Goal: Information Seeking & Learning: Find specific fact

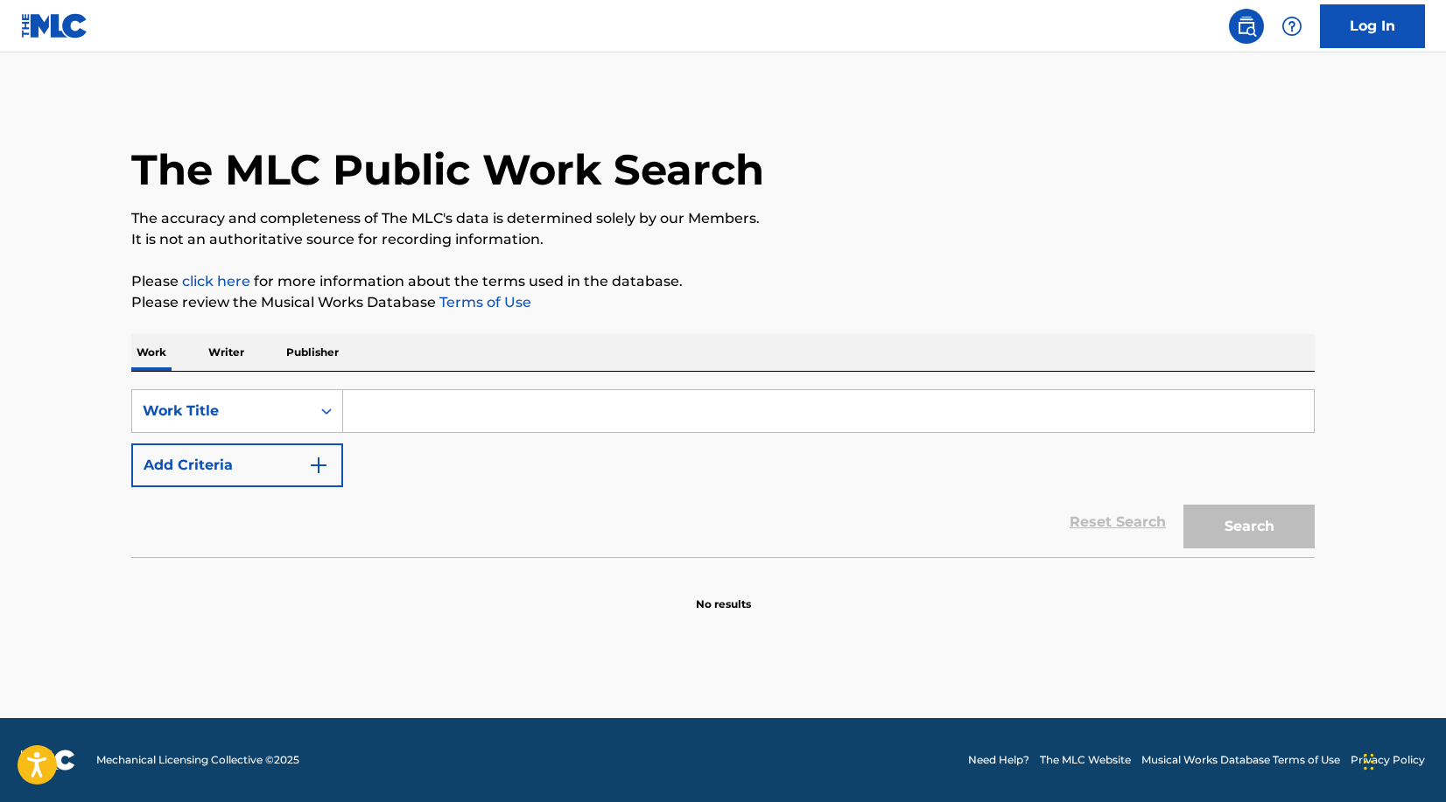
click at [530, 405] on input "Search Form" at bounding box center [828, 411] width 971 height 42
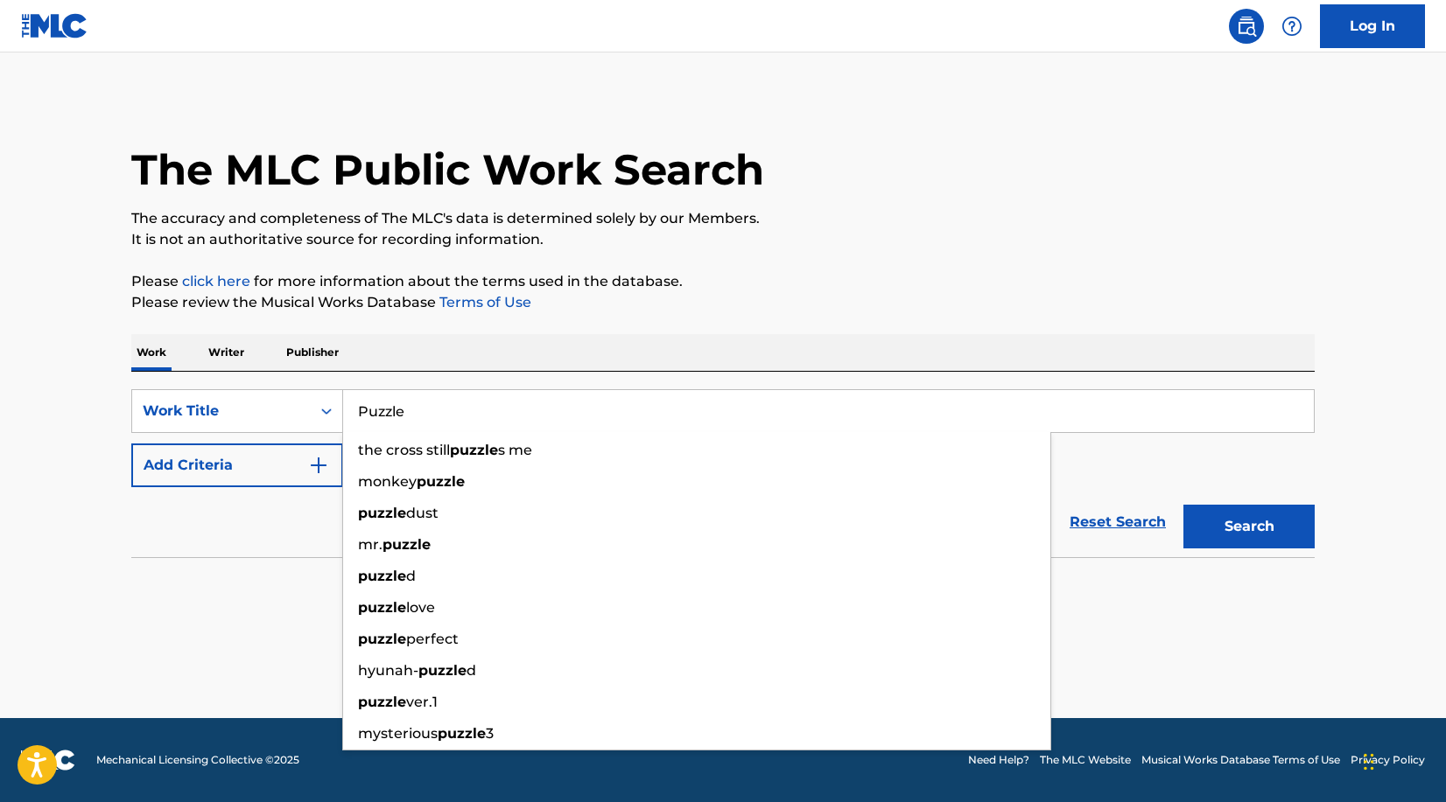
type input "Puzzle"
click at [747, 249] on p "It is not an authoritative source for recording information." at bounding box center [722, 239] width 1183 height 21
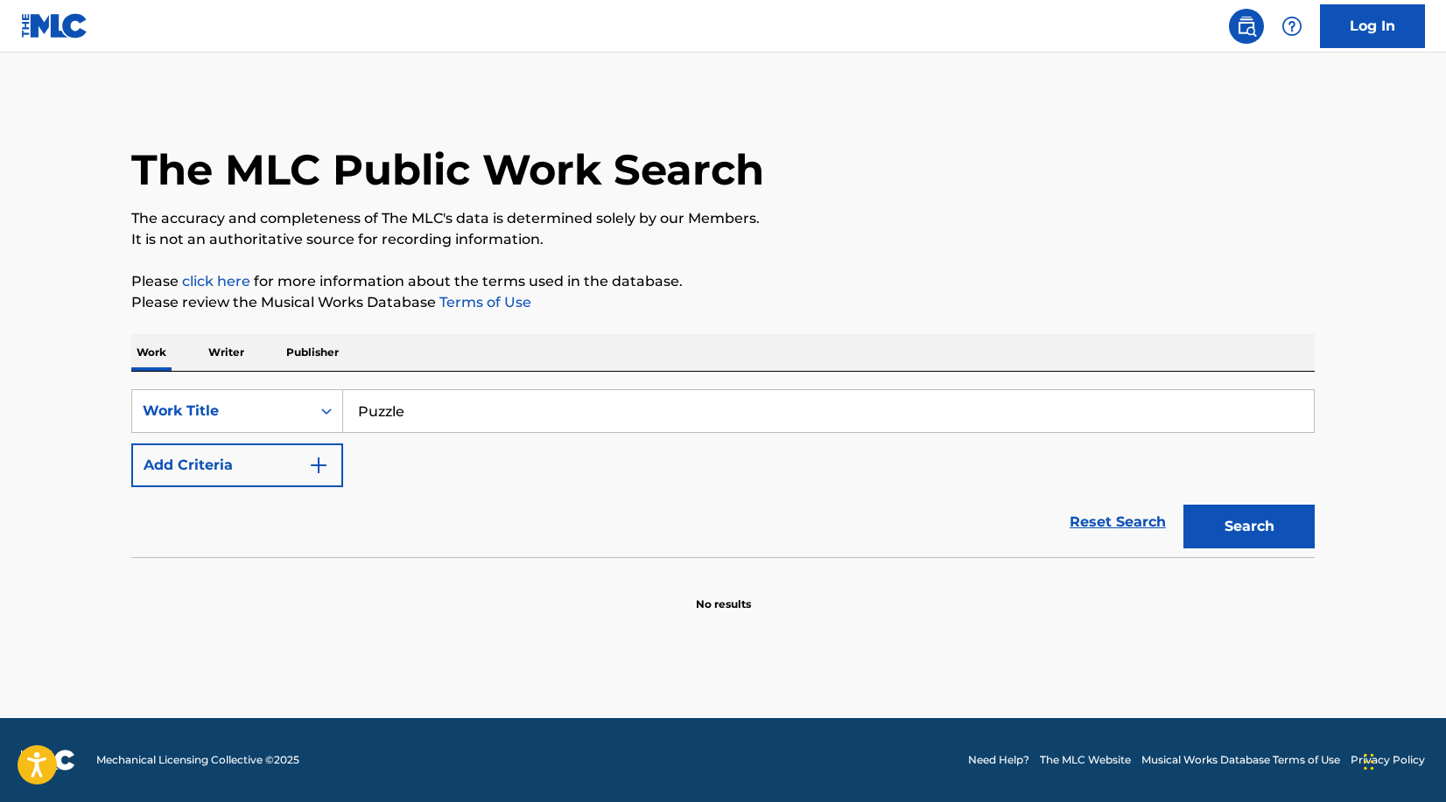
click at [306, 471] on button "Add Criteria" at bounding box center [237, 466] width 212 height 44
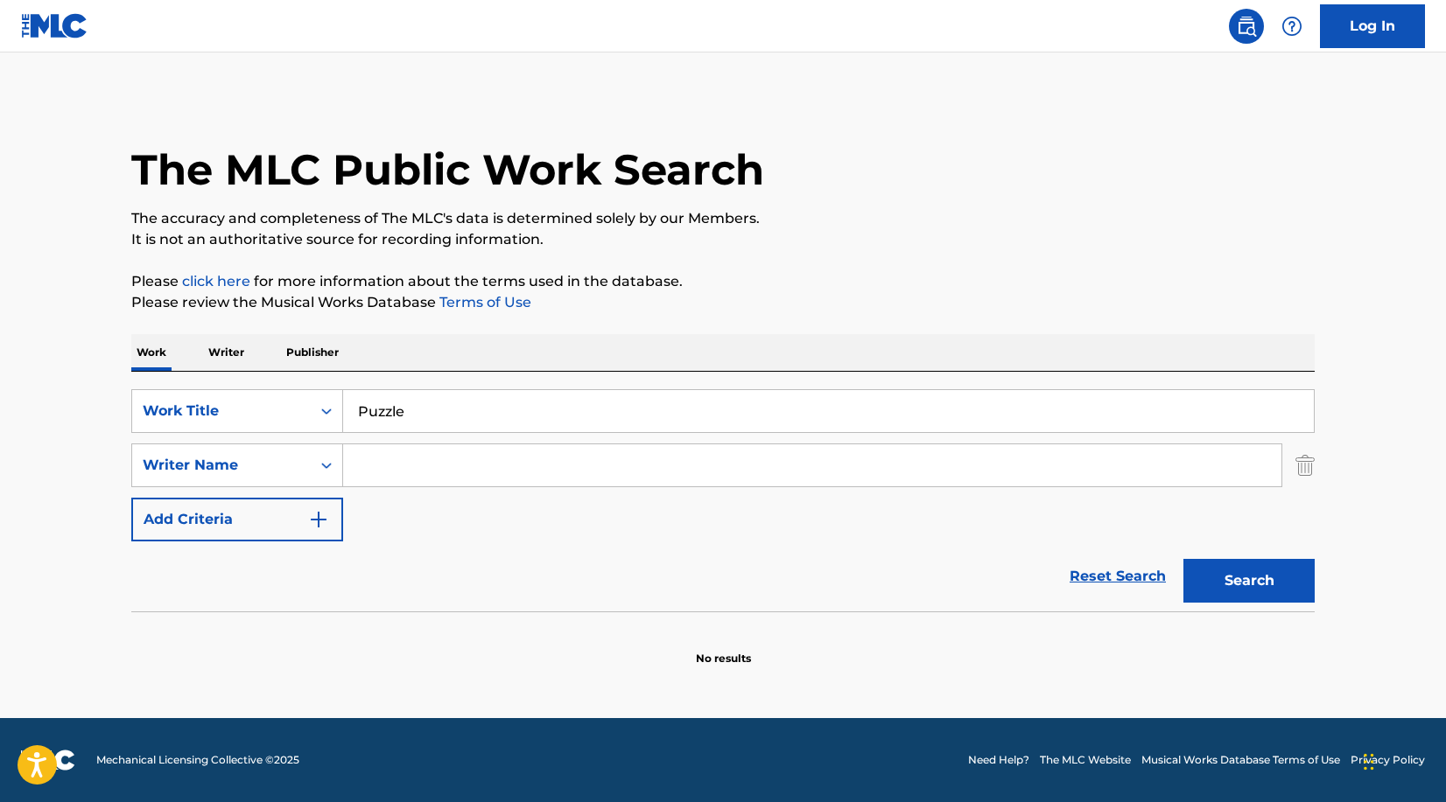
click at [391, 466] on input "Search Form" at bounding box center [812, 466] width 938 height 42
paste input "[PERSON_NAME]"
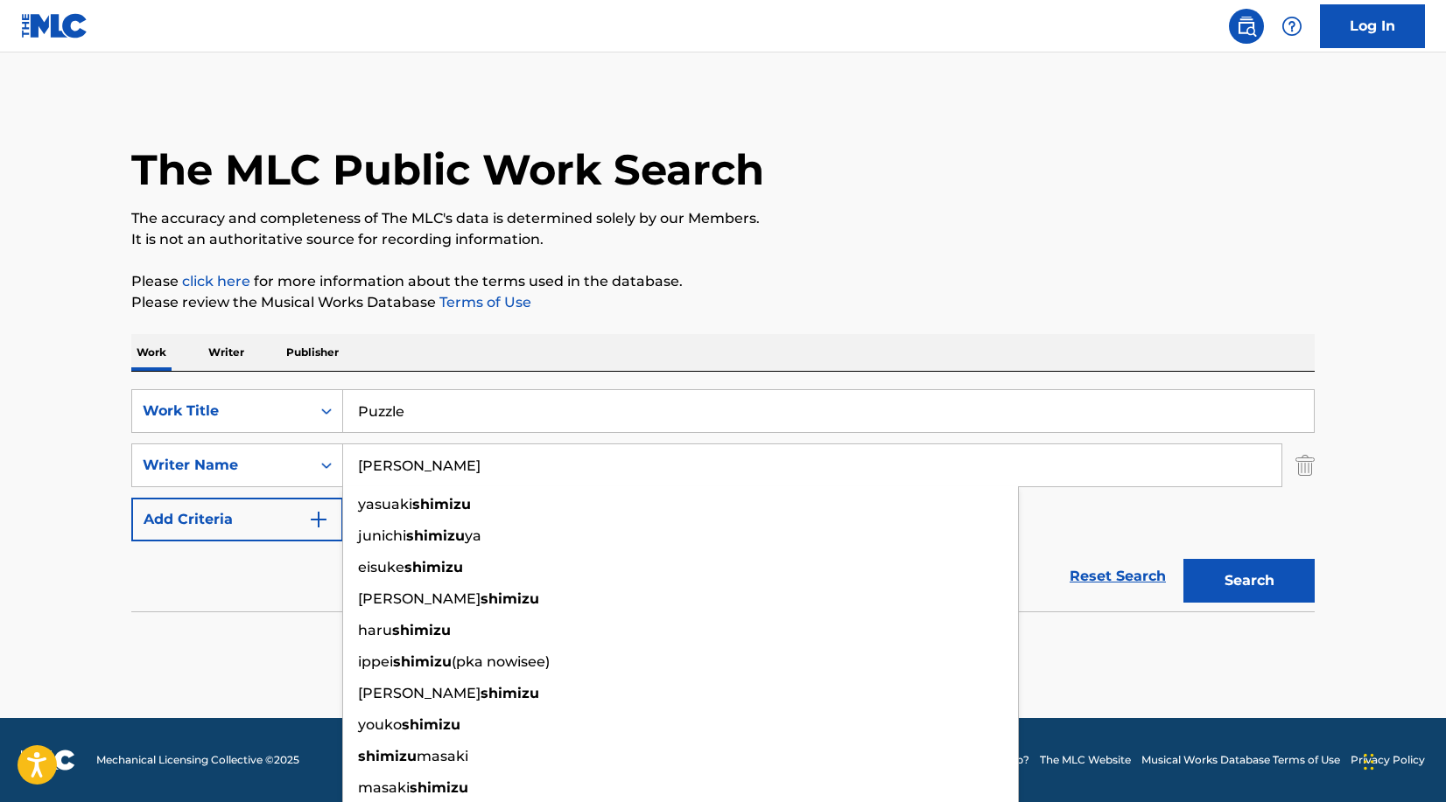
type input "[PERSON_NAME]"
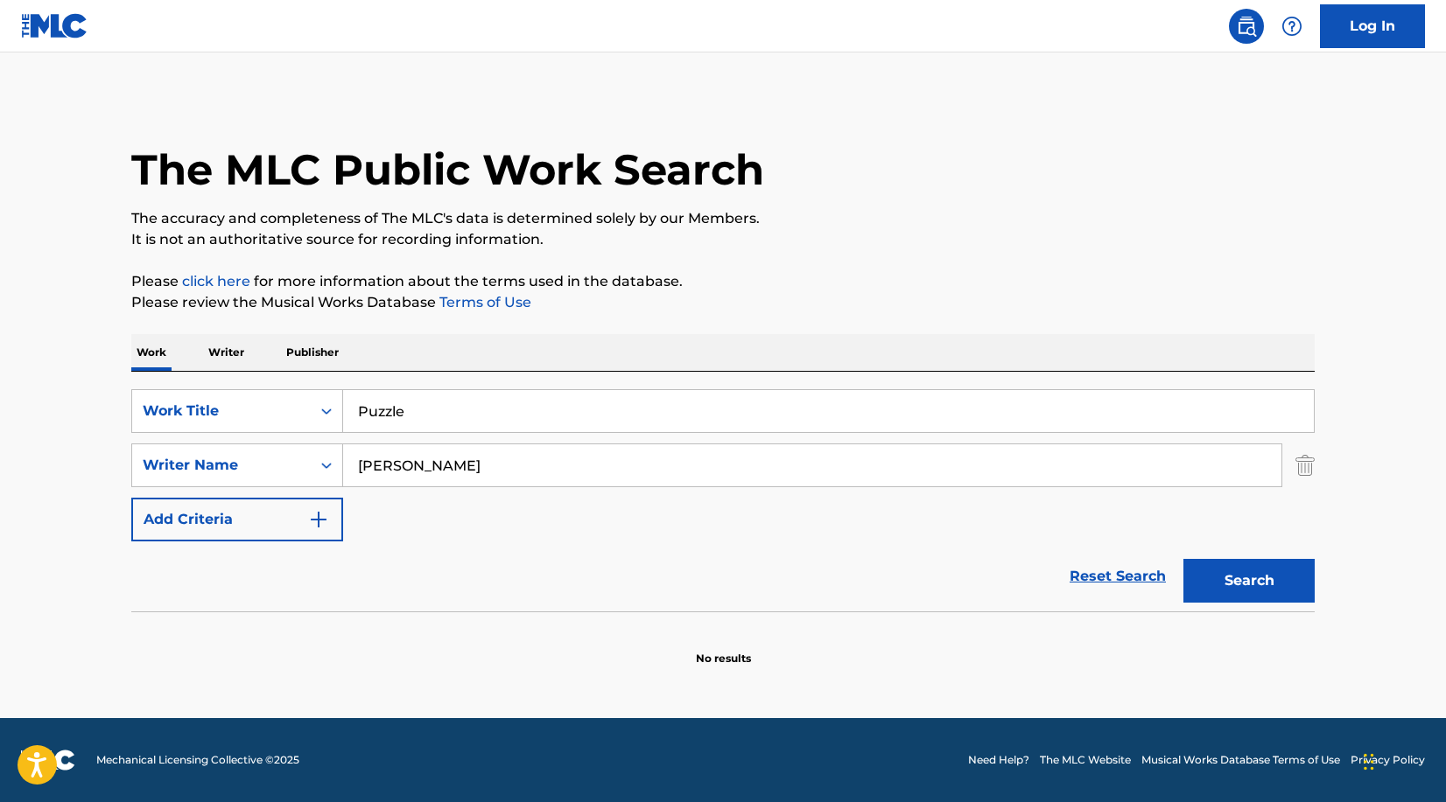
click at [1234, 590] on button "Search" at bounding box center [1248, 581] width 131 height 44
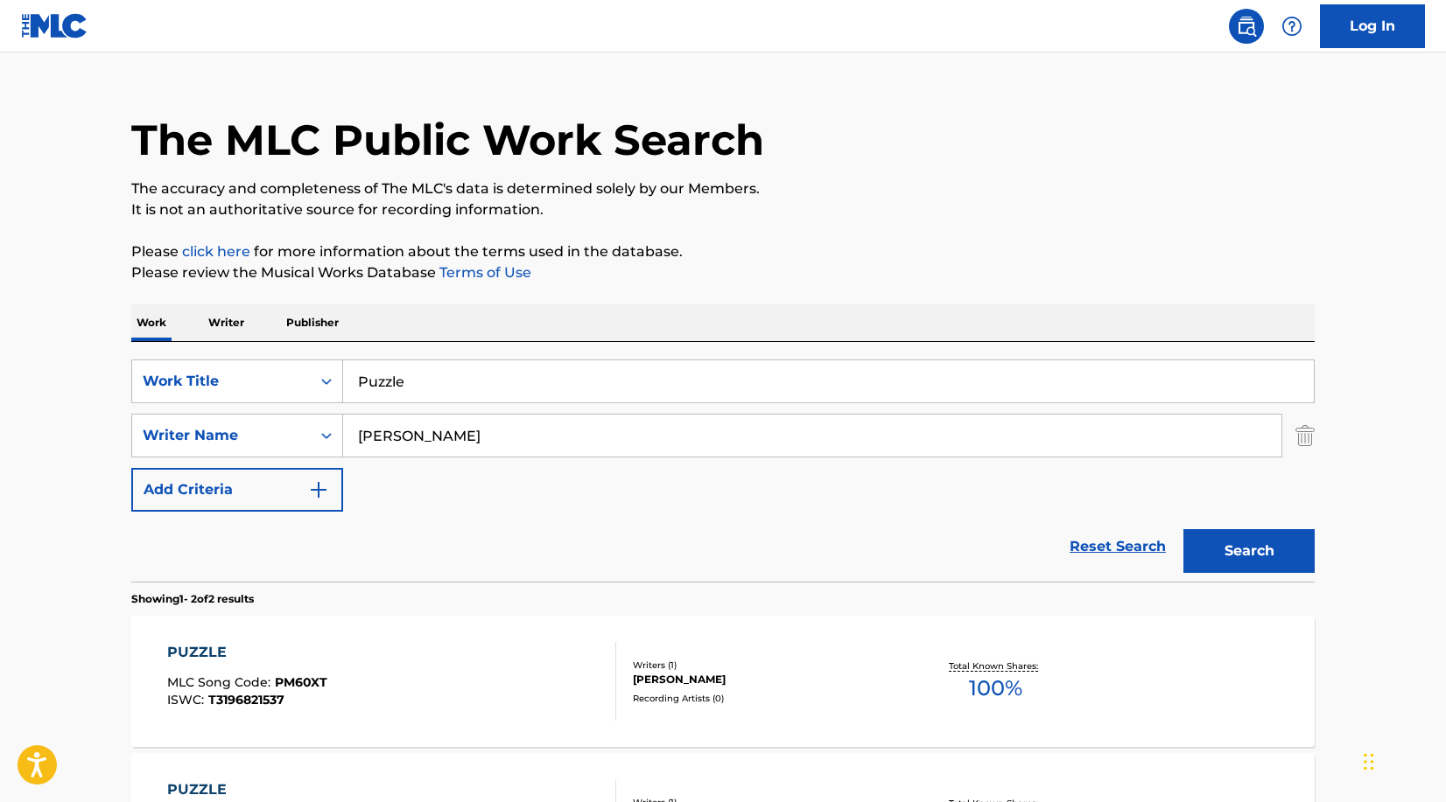
scroll to position [35, 0]
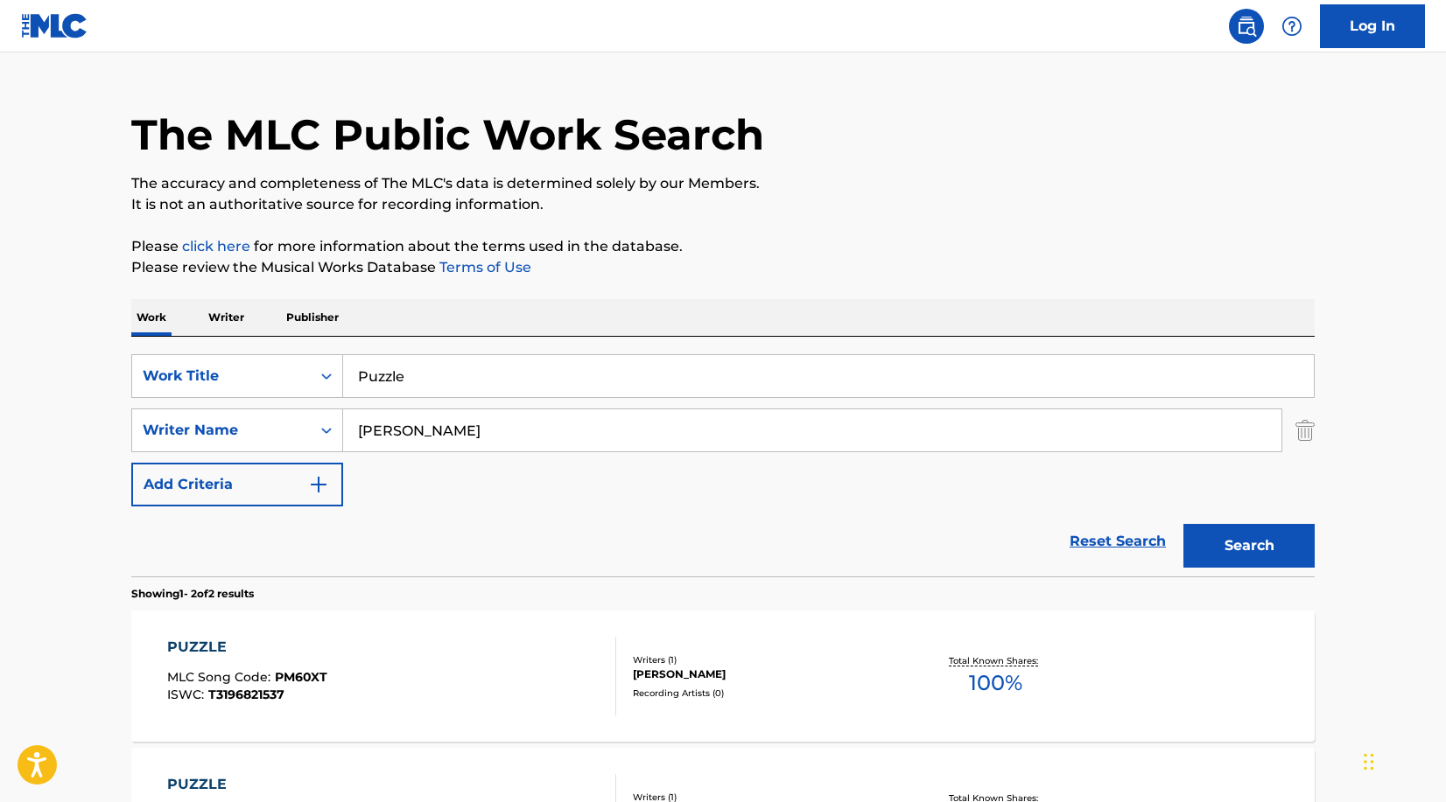
click at [856, 692] on div "Recording Artists ( 0 )" at bounding box center [765, 693] width 264 height 13
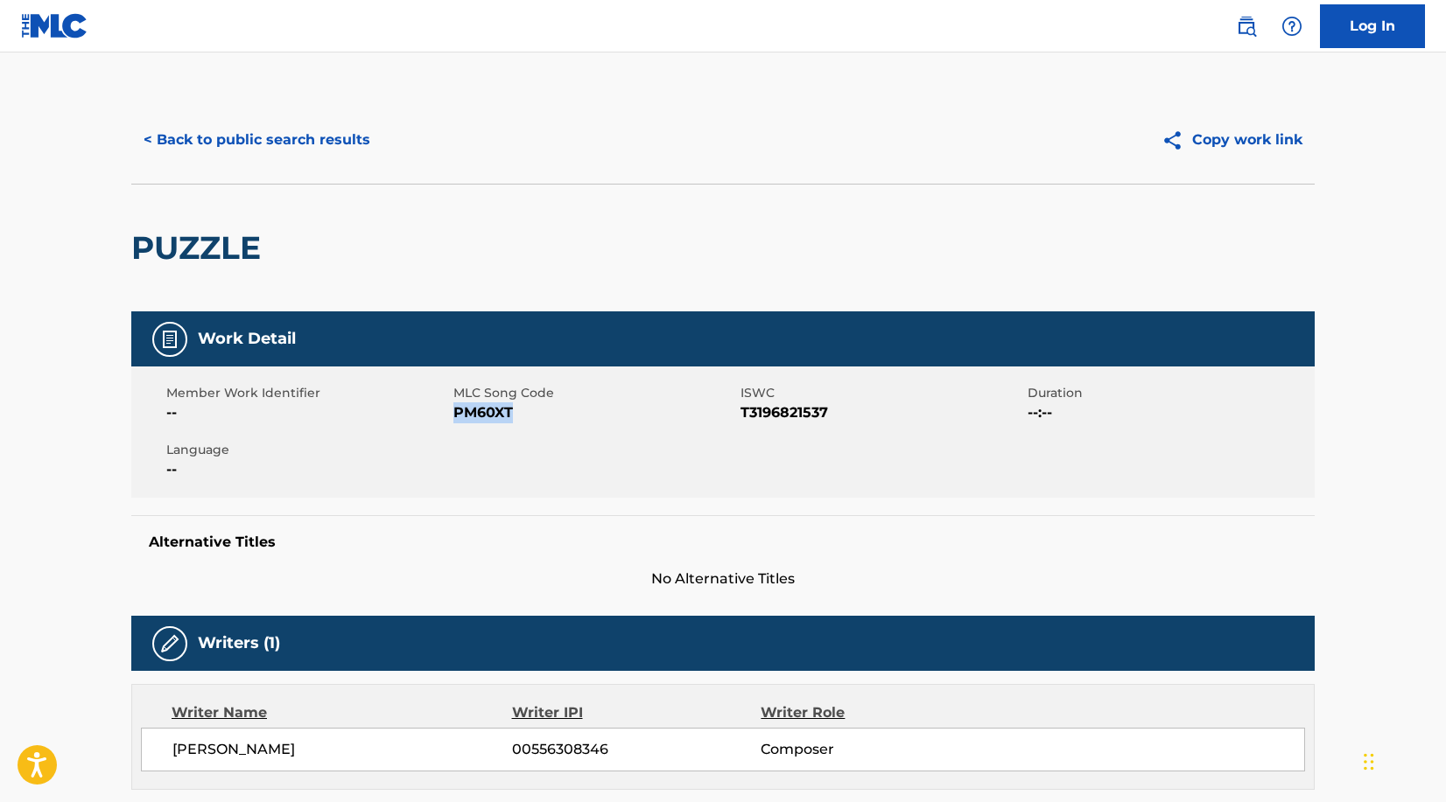
drag, startPoint x: 455, startPoint y: 411, endPoint x: 577, endPoint y: 411, distance: 121.6
click at [577, 411] on span "PM60XT" at bounding box center [594, 413] width 283 height 21
copy span "PM60XT"
click at [246, 132] on button "< Back to public search results" at bounding box center [256, 140] width 251 height 44
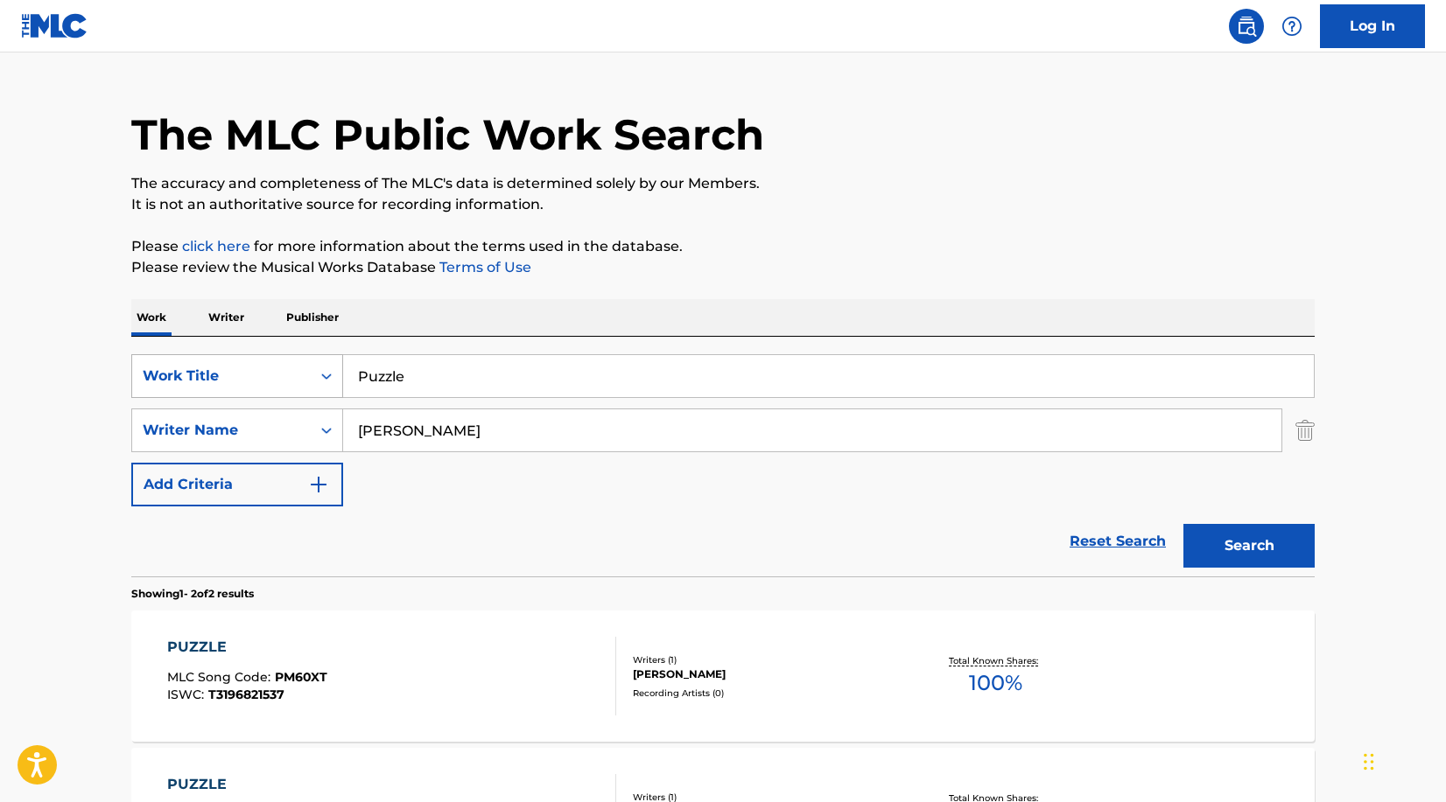
drag, startPoint x: 447, startPoint y: 382, endPoint x: 242, endPoint y: 382, distance: 204.8
click at [249, 382] on div "SearchWithCriteria74ab5380-c17e-4be4-b4dc-2c856f4bd3bd Work Title Puzzle" at bounding box center [722, 376] width 1183 height 44
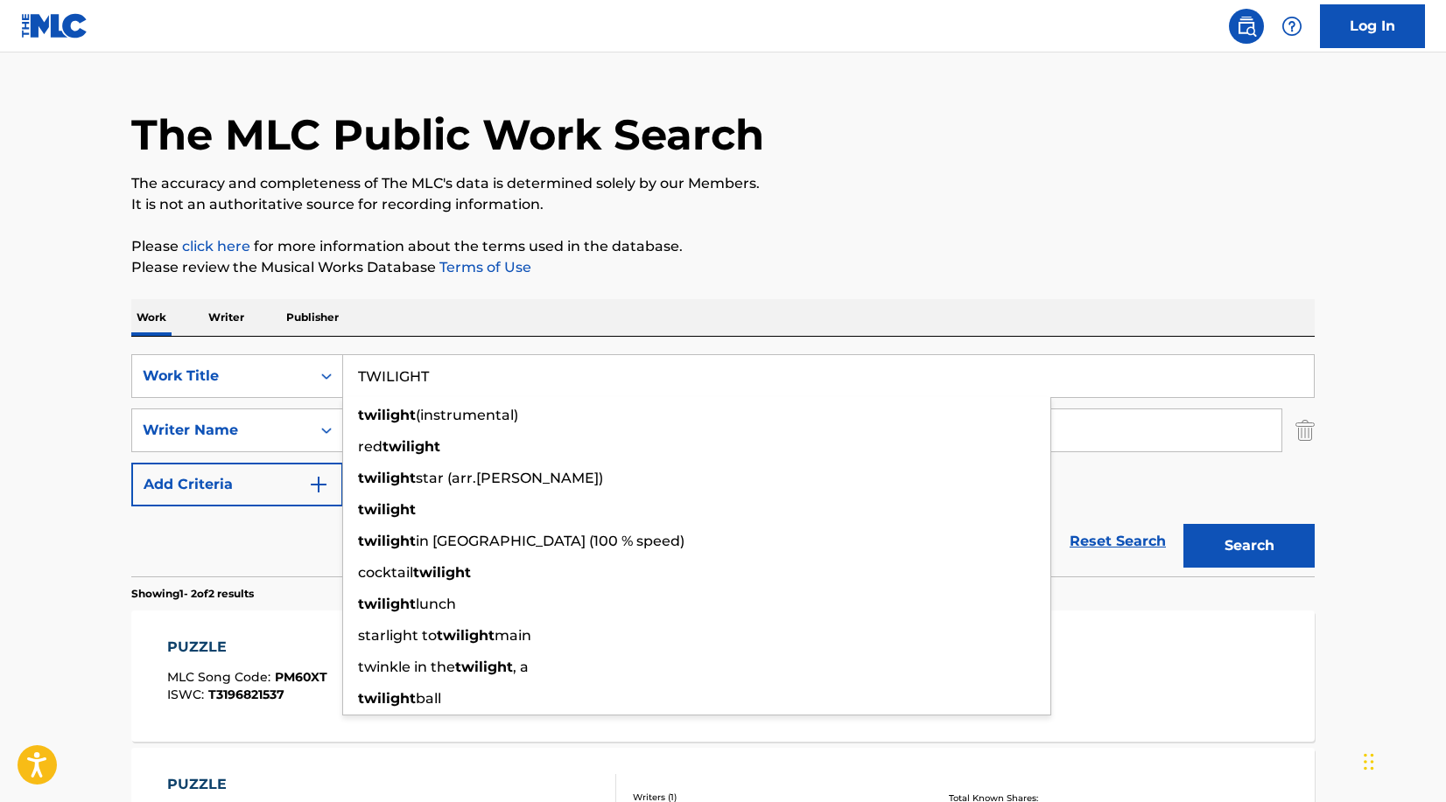
type input "TWILIGHT"
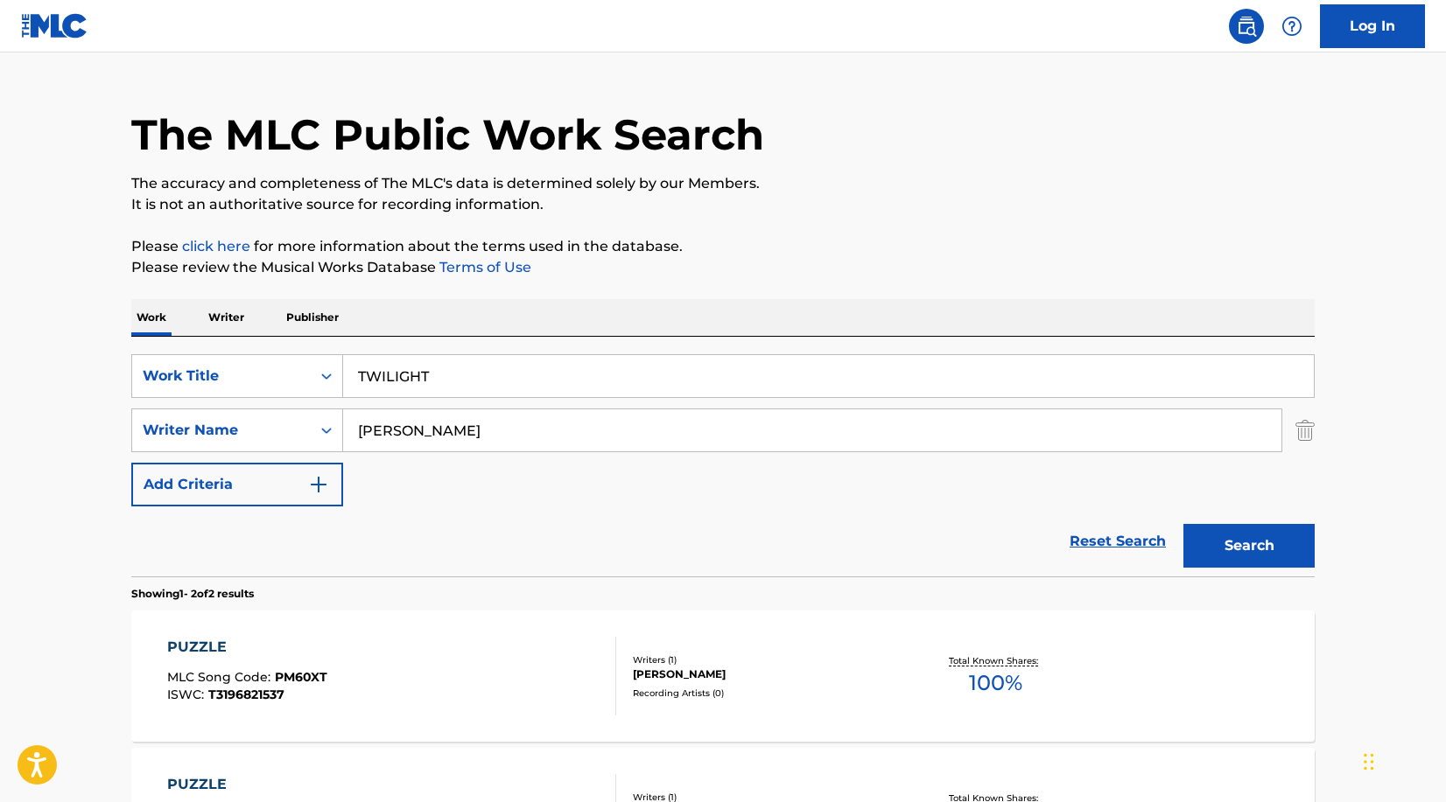
click at [831, 238] on p "Please click here for more information about the terms used in the database." at bounding box center [722, 246] width 1183 height 21
drag, startPoint x: 474, startPoint y: 424, endPoint x: 192, endPoint y: 424, distance: 282.7
click at [192, 424] on div "SearchWithCriteria3b27c02d-04cd-4839-aa4f-99ed0d9c27b9 Writer Name [PERSON_NAME]" at bounding box center [722, 431] width 1183 height 44
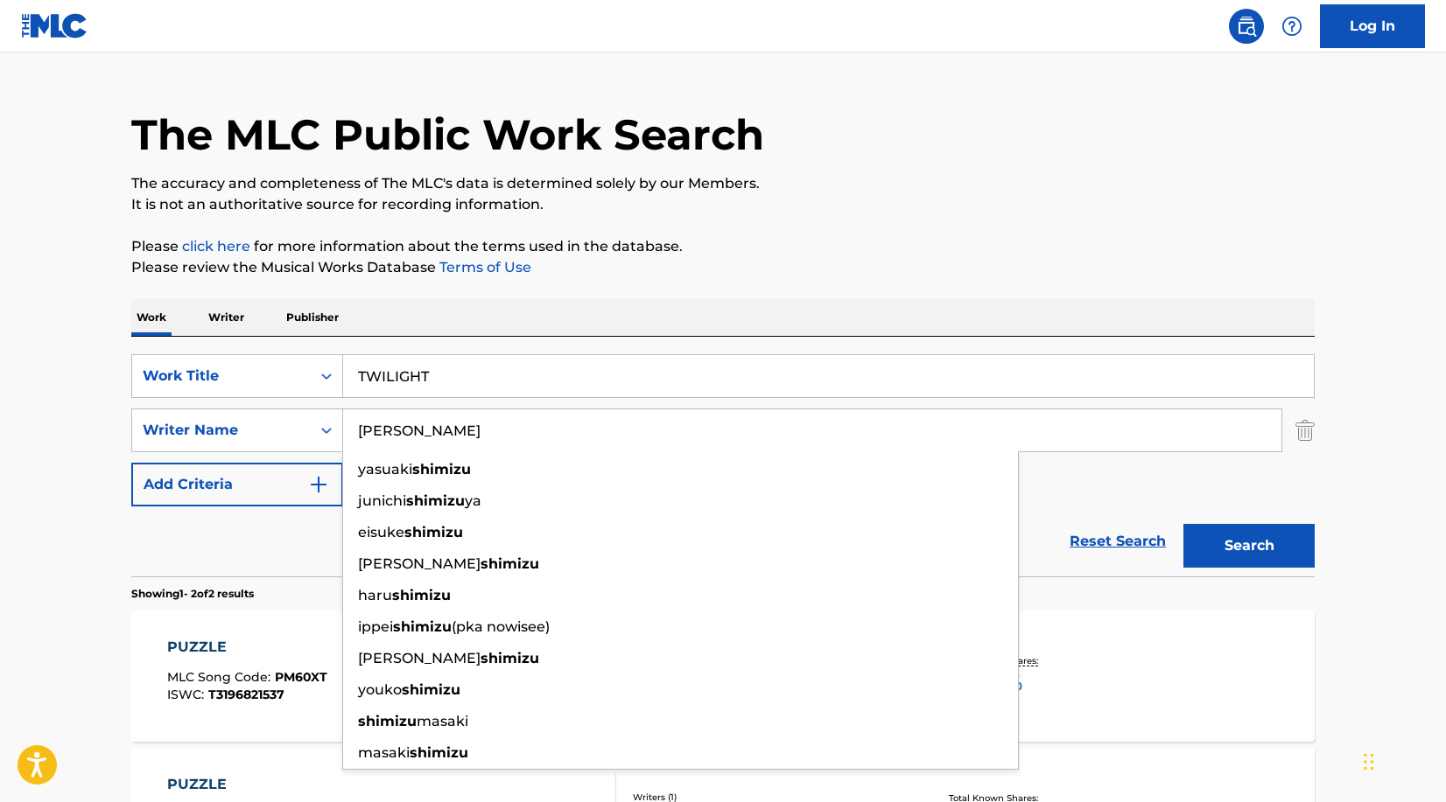
paste input "Tsuneta"
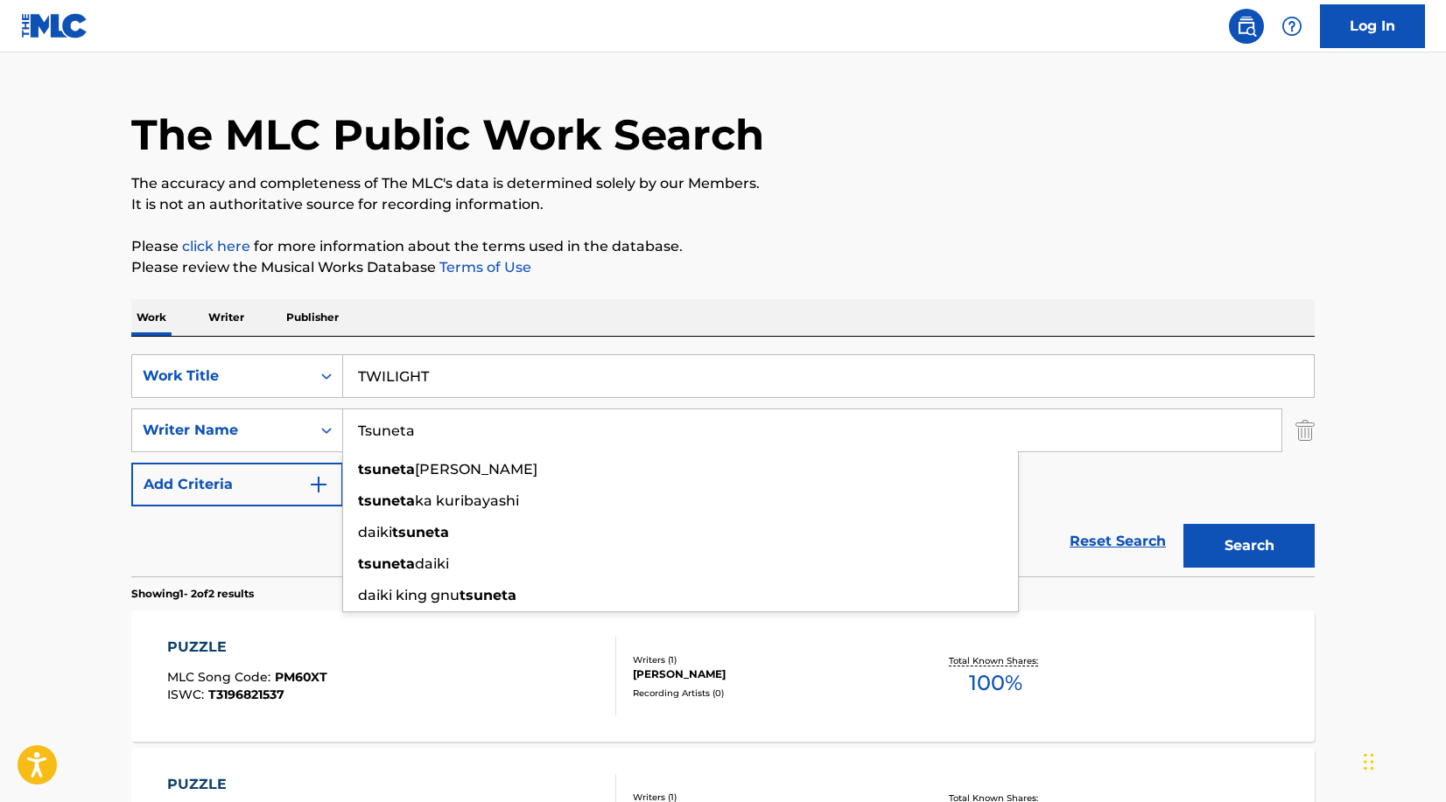
click at [1169, 435] on input "Tsuneta" at bounding box center [812, 431] width 938 height 42
type input "Tsuneta"
click at [1243, 546] on button "Search" at bounding box center [1248, 546] width 131 height 44
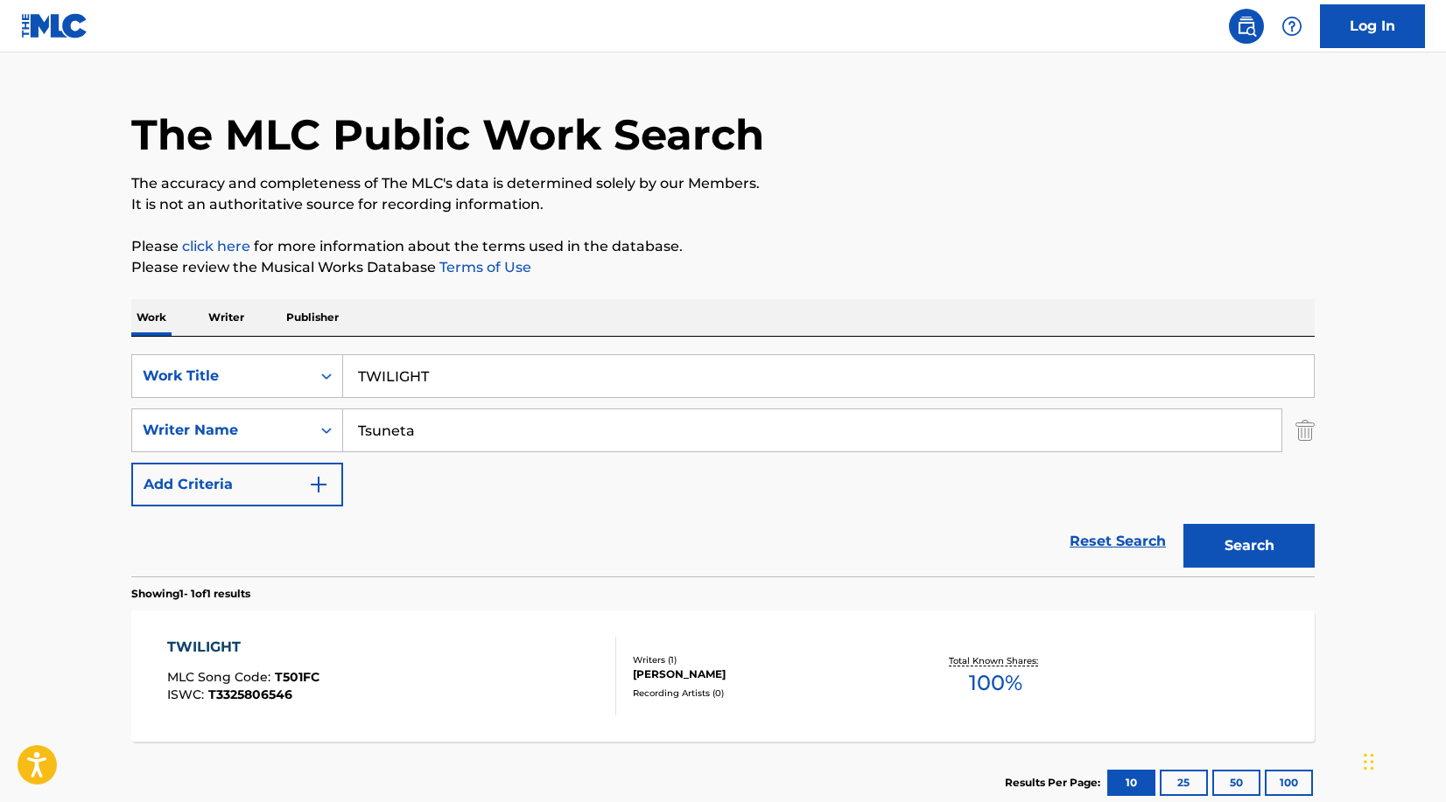
click at [875, 678] on div "[PERSON_NAME]" at bounding box center [765, 675] width 264 height 16
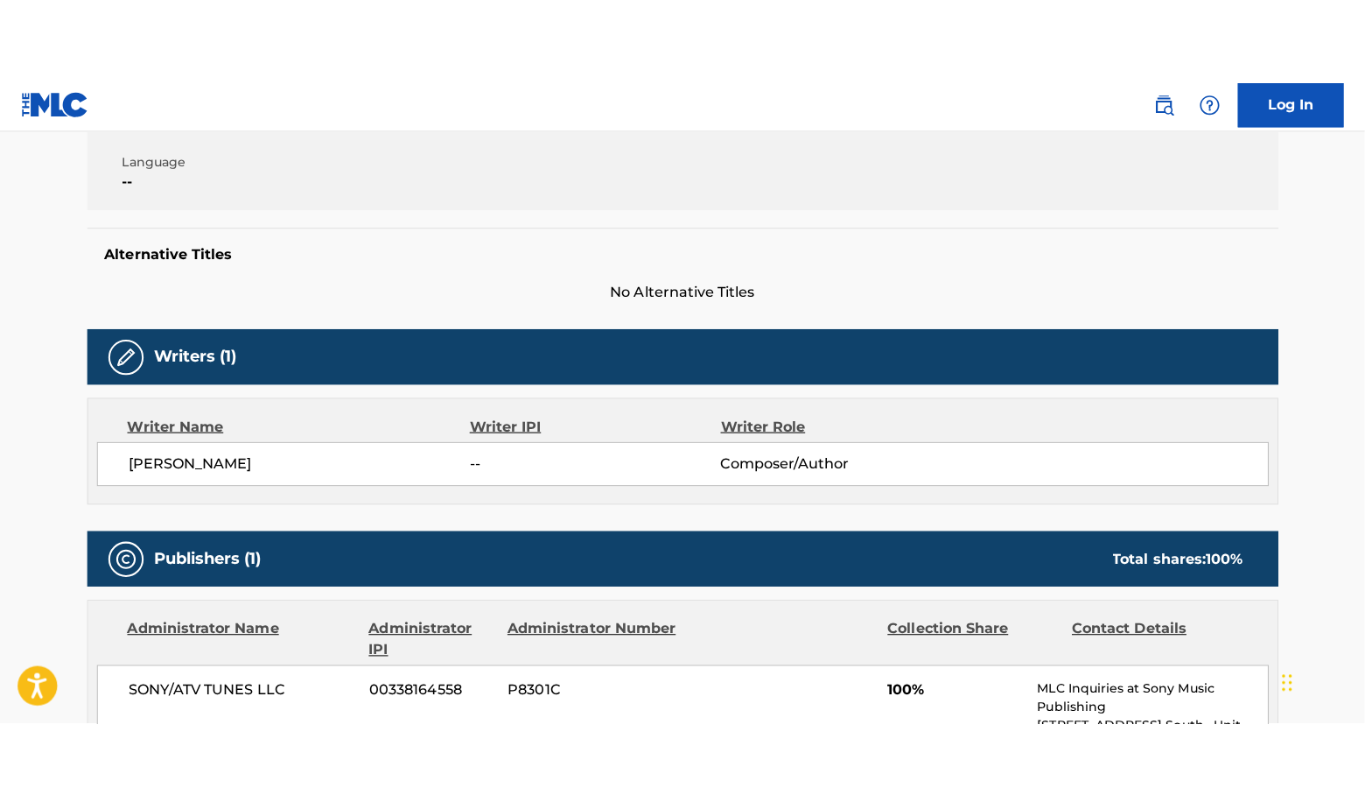
scroll to position [291, 0]
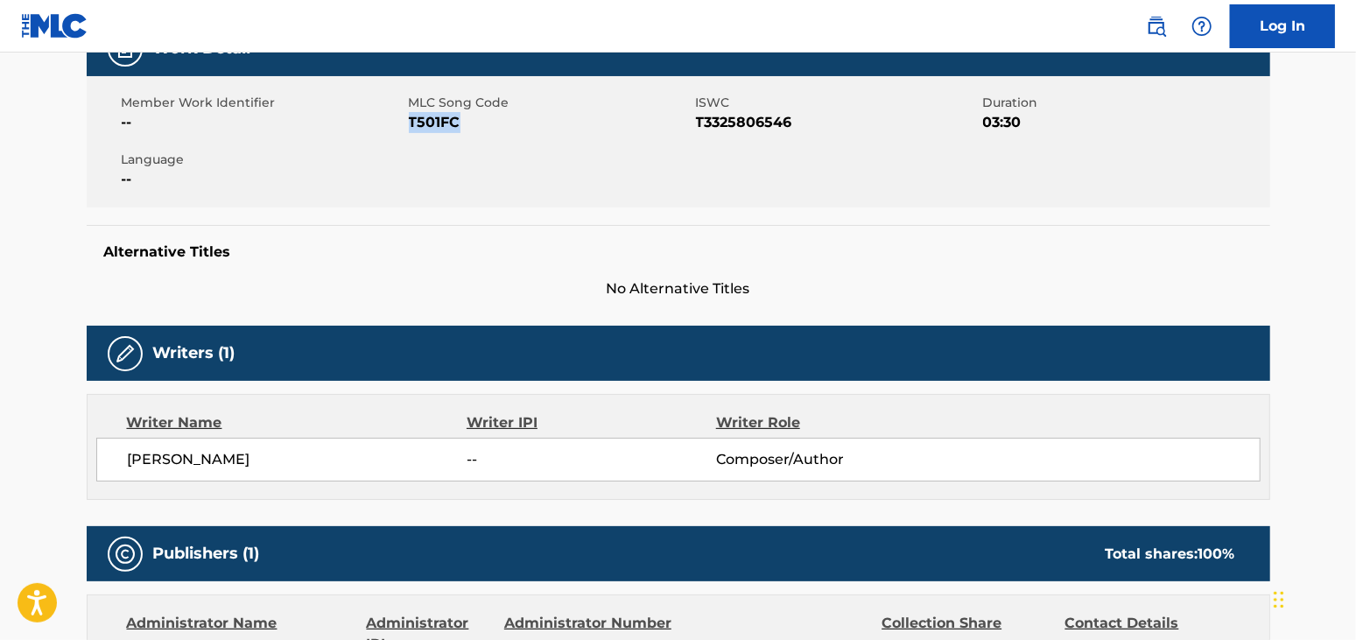
drag, startPoint x: 408, startPoint y: 118, endPoint x: 511, endPoint y: 118, distance: 103.3
click at [511, 118] on span "T501FC" at bounding box center [550, 122] width 283 height 21
copy span "T501FC"
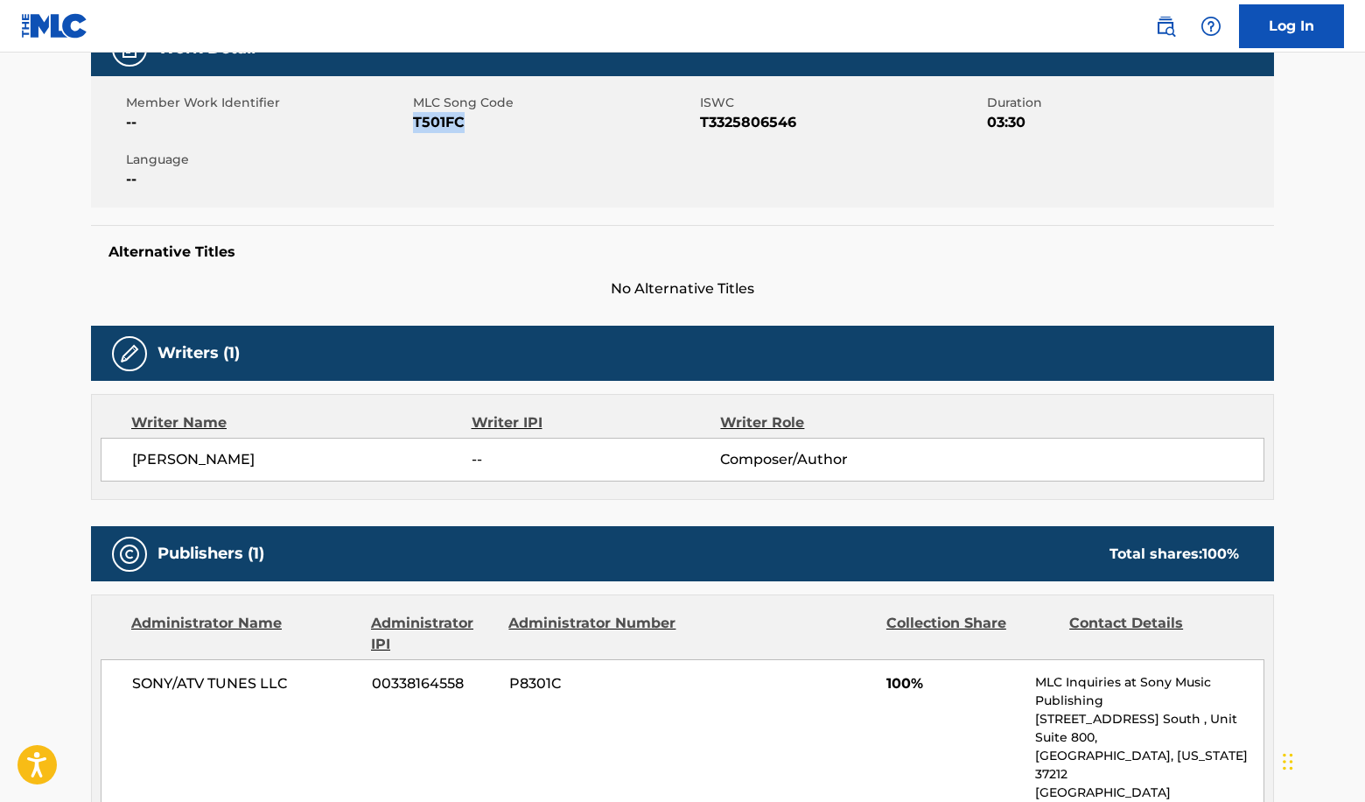
scroll to position [0, 0]
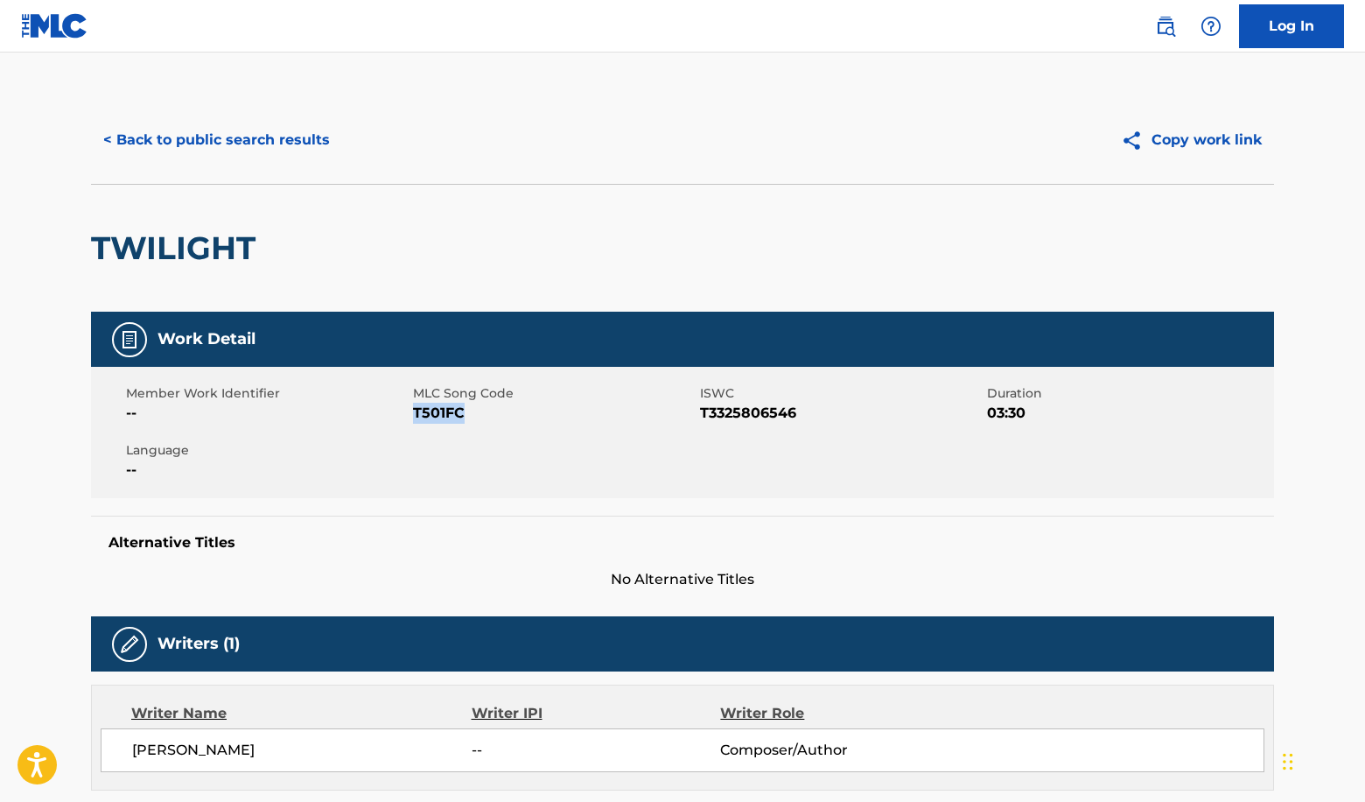
click at [295, 145] on button "< Back to public search results" at bounding box center [216, 140] width 251 height 44
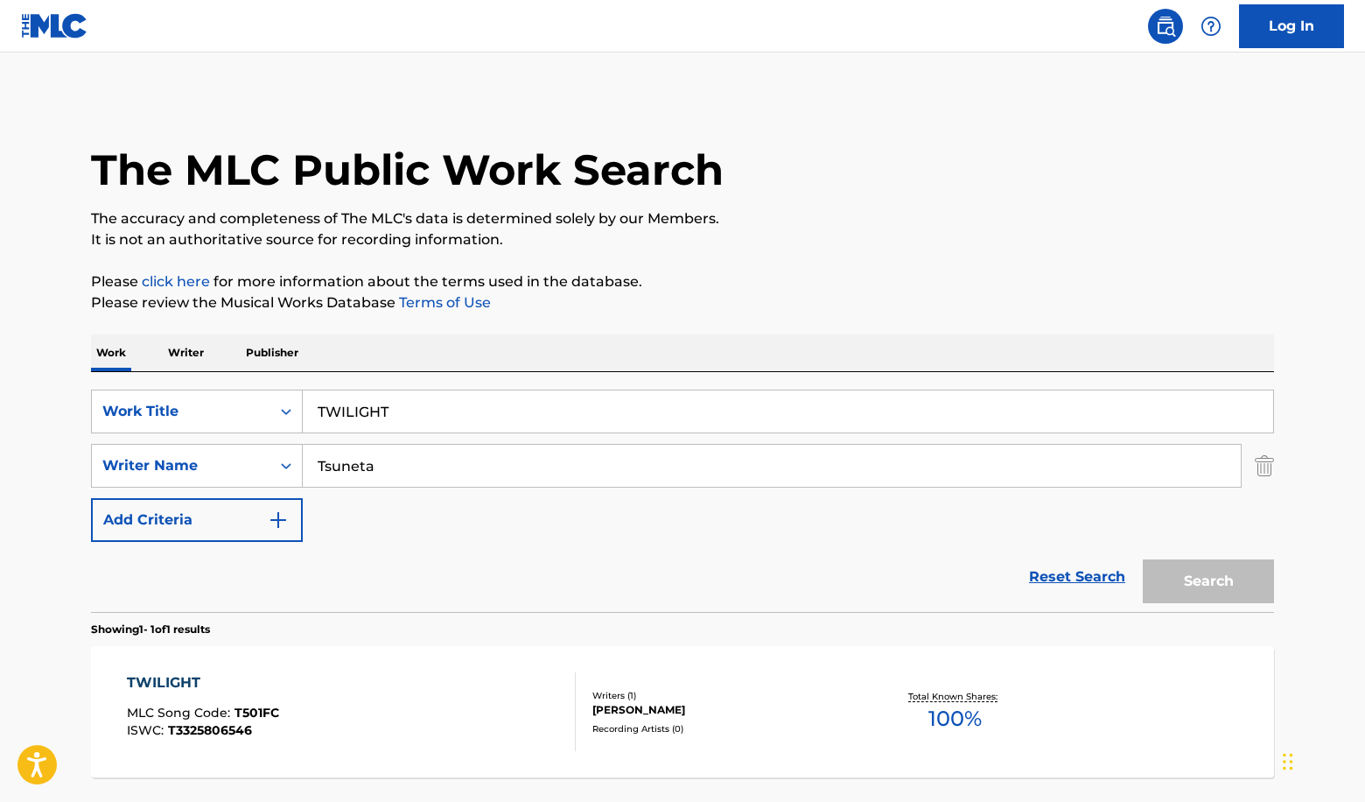
scroll to position [35, 0]
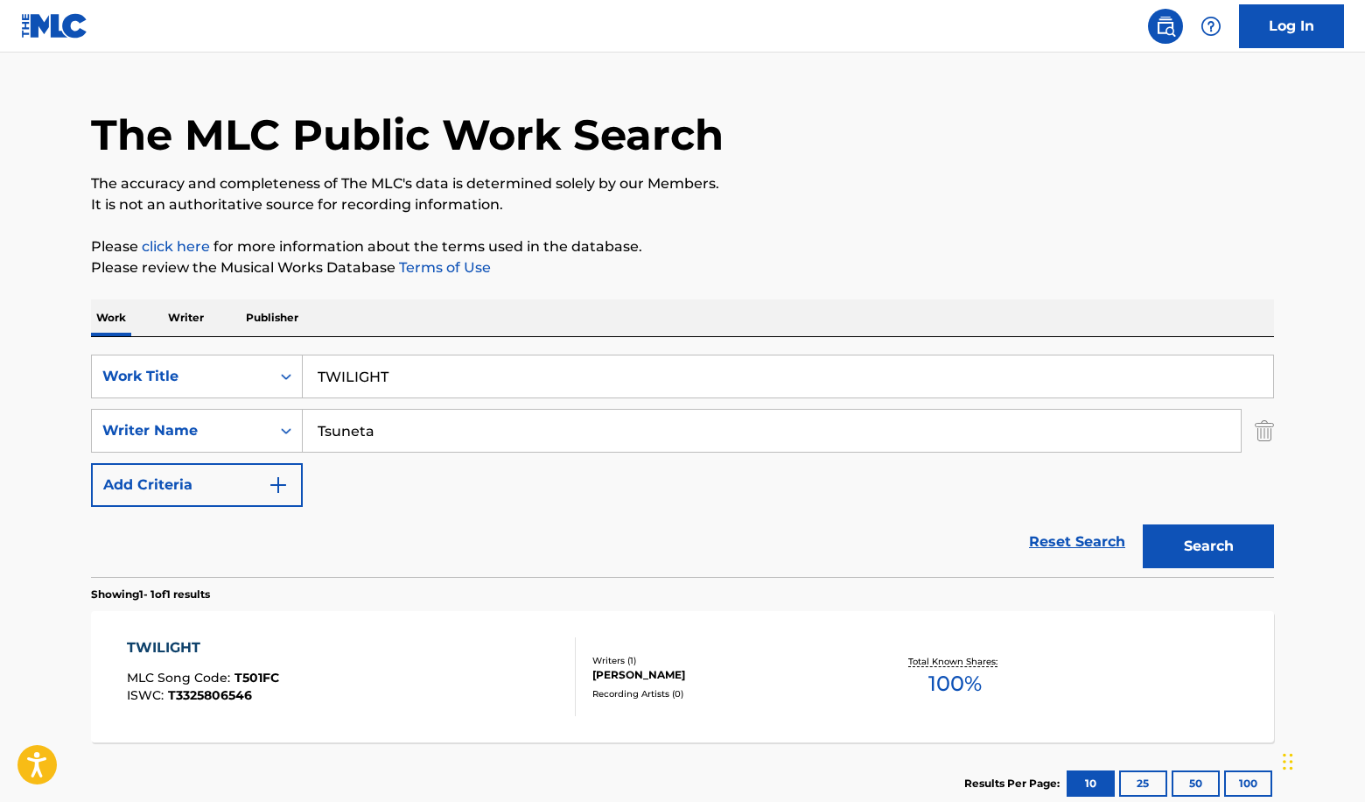
drag, startPoint x: 424, startPoint y: 375, endPoint x: 75, endPoint y: 344, distance: 349.6
click at [75, 344] on div "The MLC Public Work Search The accuracy and completeness of The MLC's data is d…" at bounding box center [682, 442] width 1225 height 763
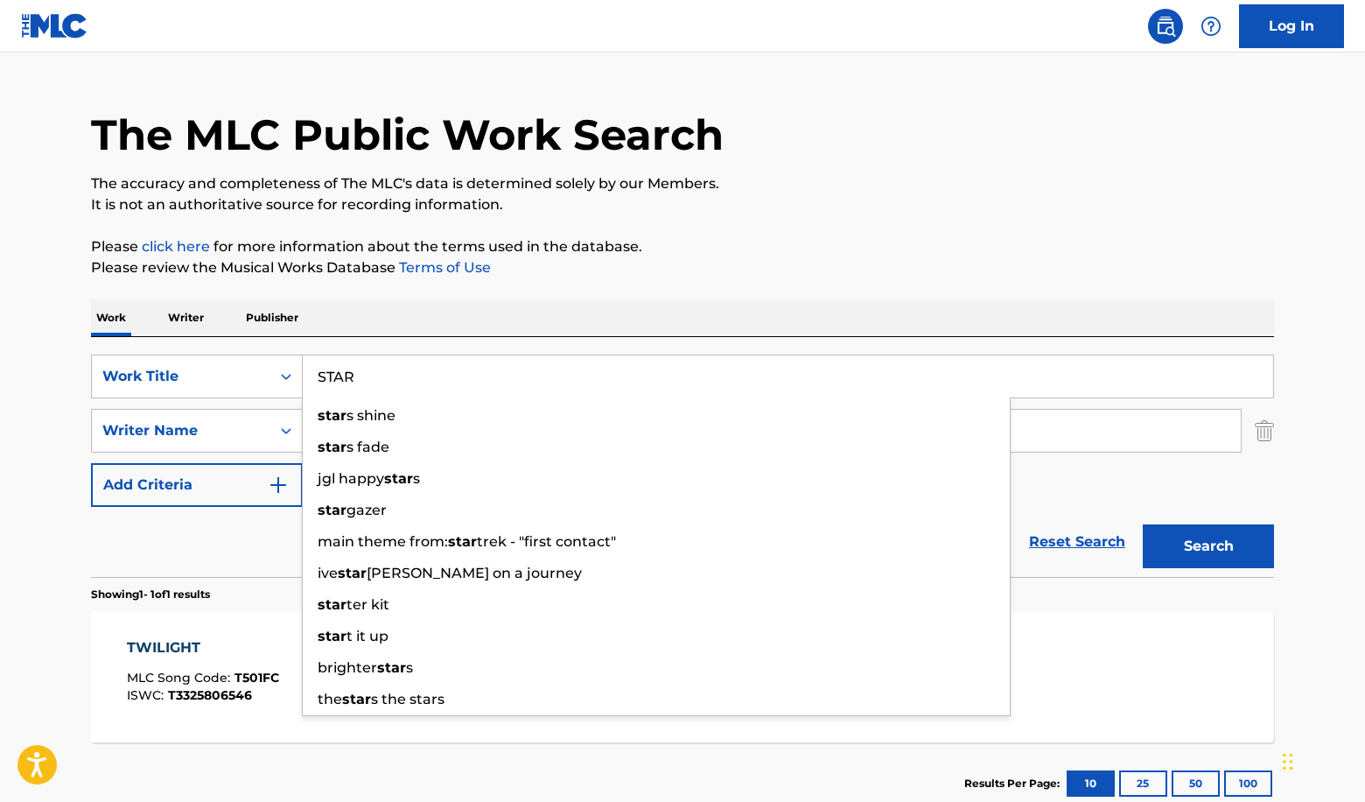
type input "STAR"
click at [774, 282] on div "The MLC Public Work Search The accuracy and completeness of The MLC's data is d…" at bounding box center [682, 442] width 1225 height 763
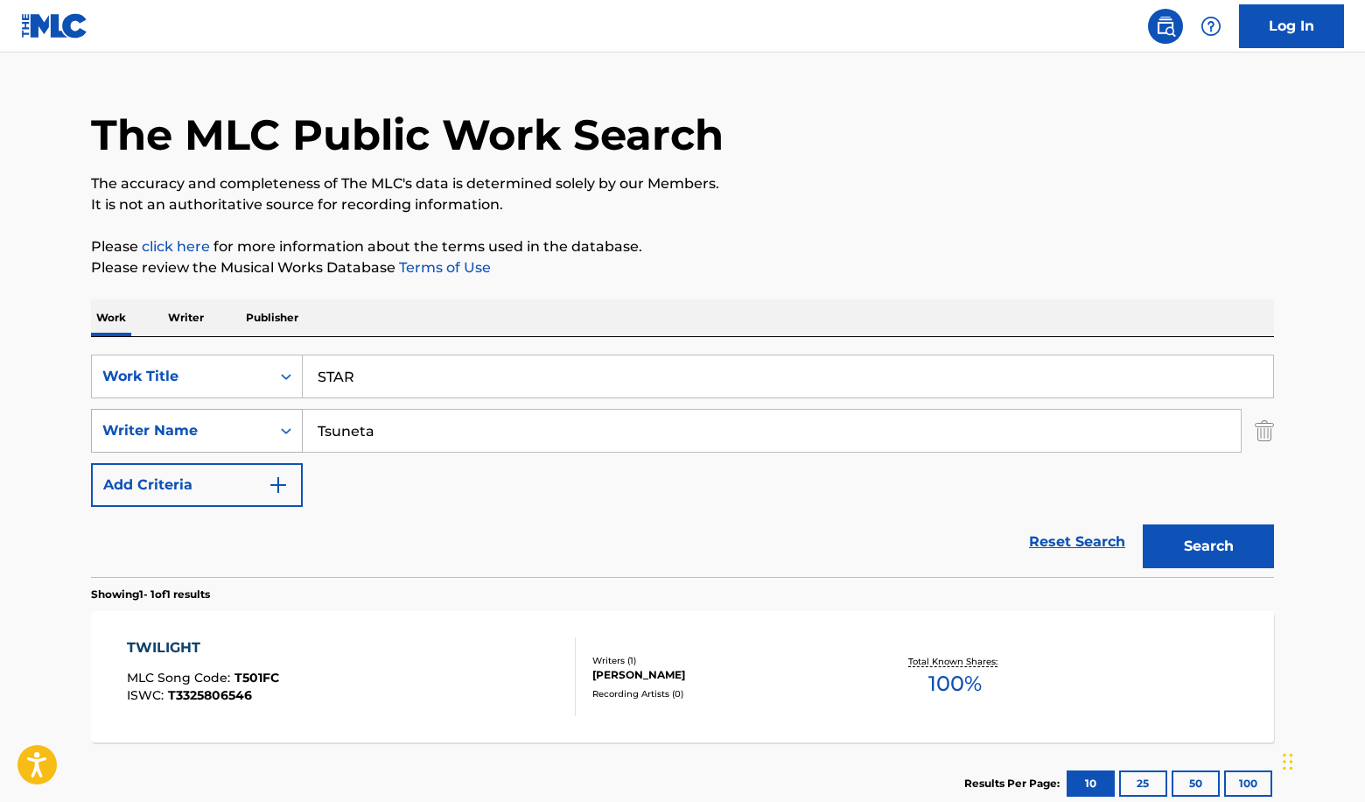
drag, startPoint x: 383, startPoint y: 436, endPoint x: 201, endPoint y: 415, distance: 183.2
click at [204, 417] on div "SearchWithCriteria3b27c02d-04cd-4839-aa4f-99ed0d9c27b9 Writer Name [PERSON_NAME]" at bounding box center [682, 431] width 1183 height 44
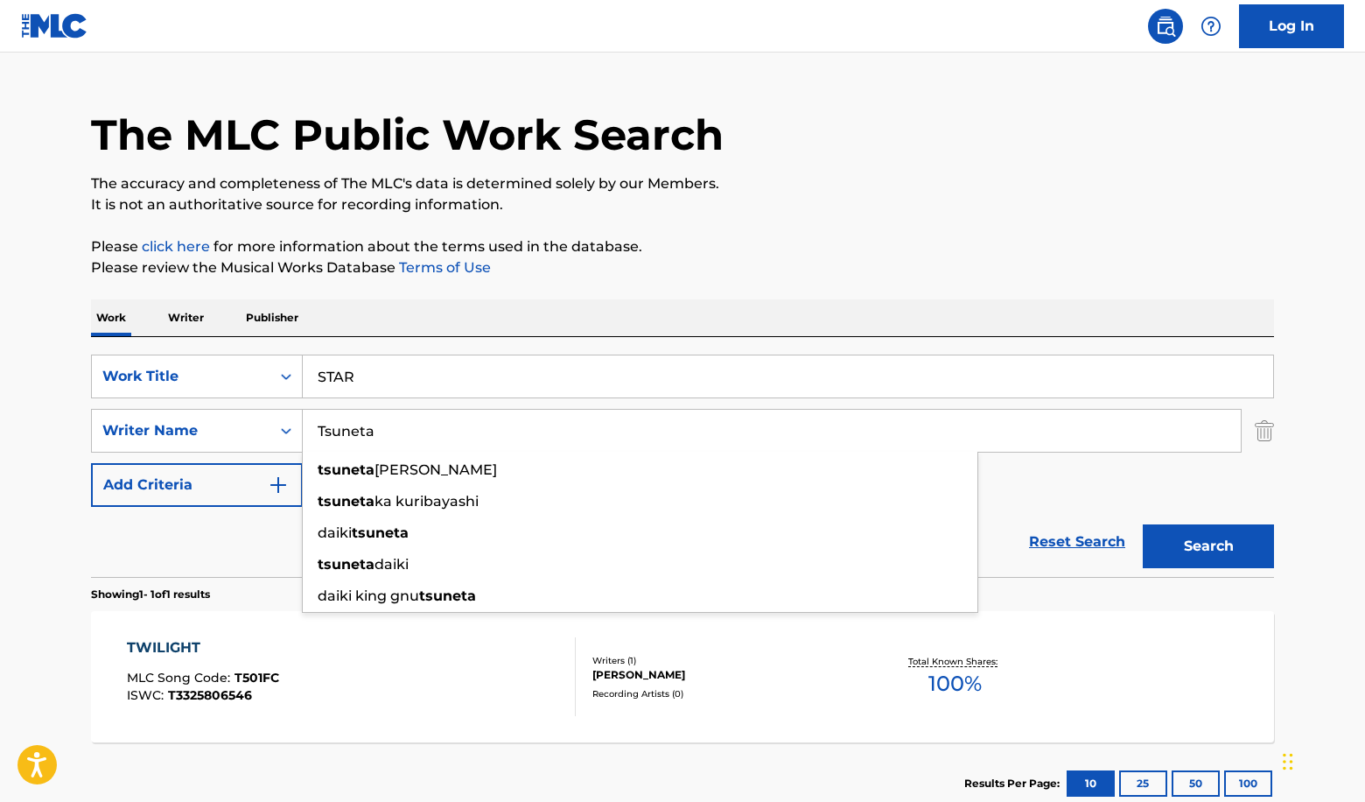
paste input "Hoshino"
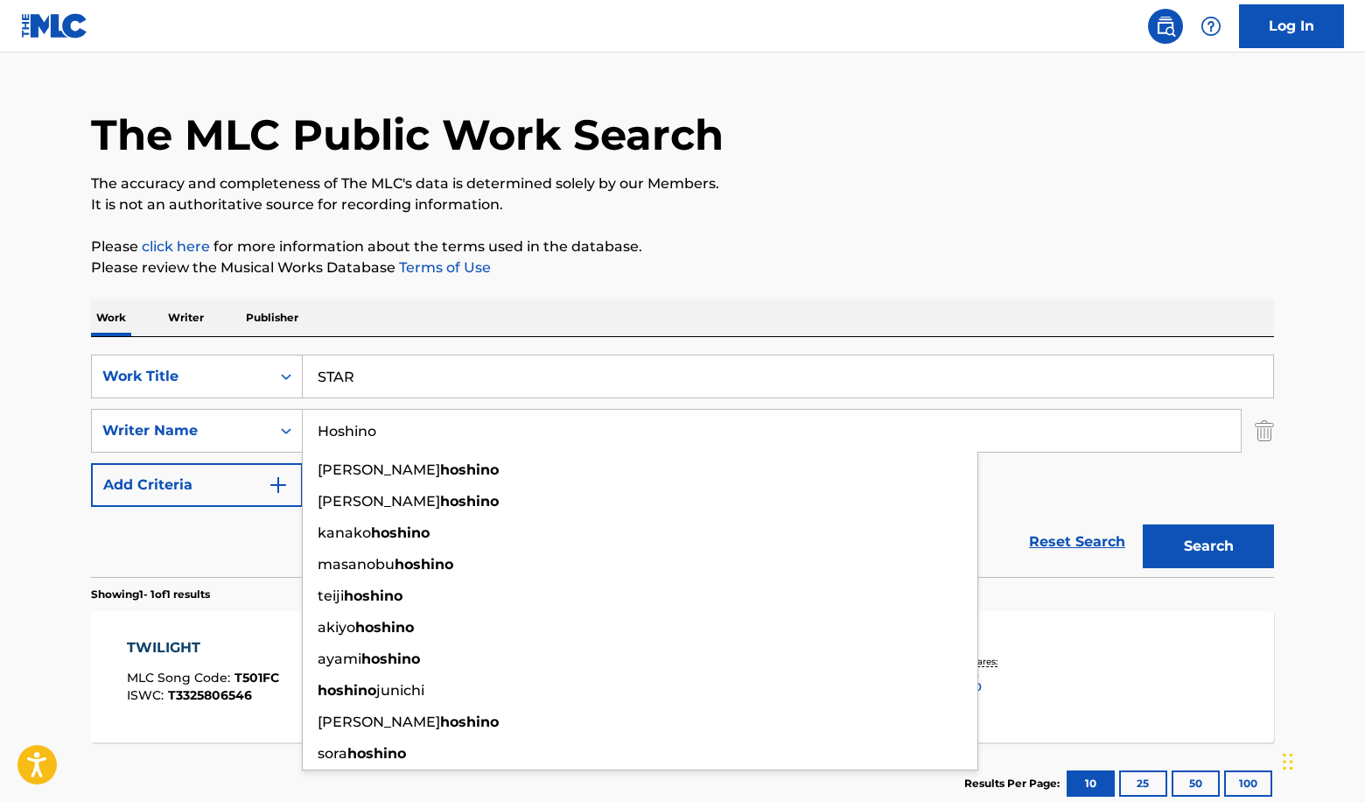
type input "Hoshino"
click at [1235, 554] on button "Search" at bounding box center [1208, 546] width 131 height 44
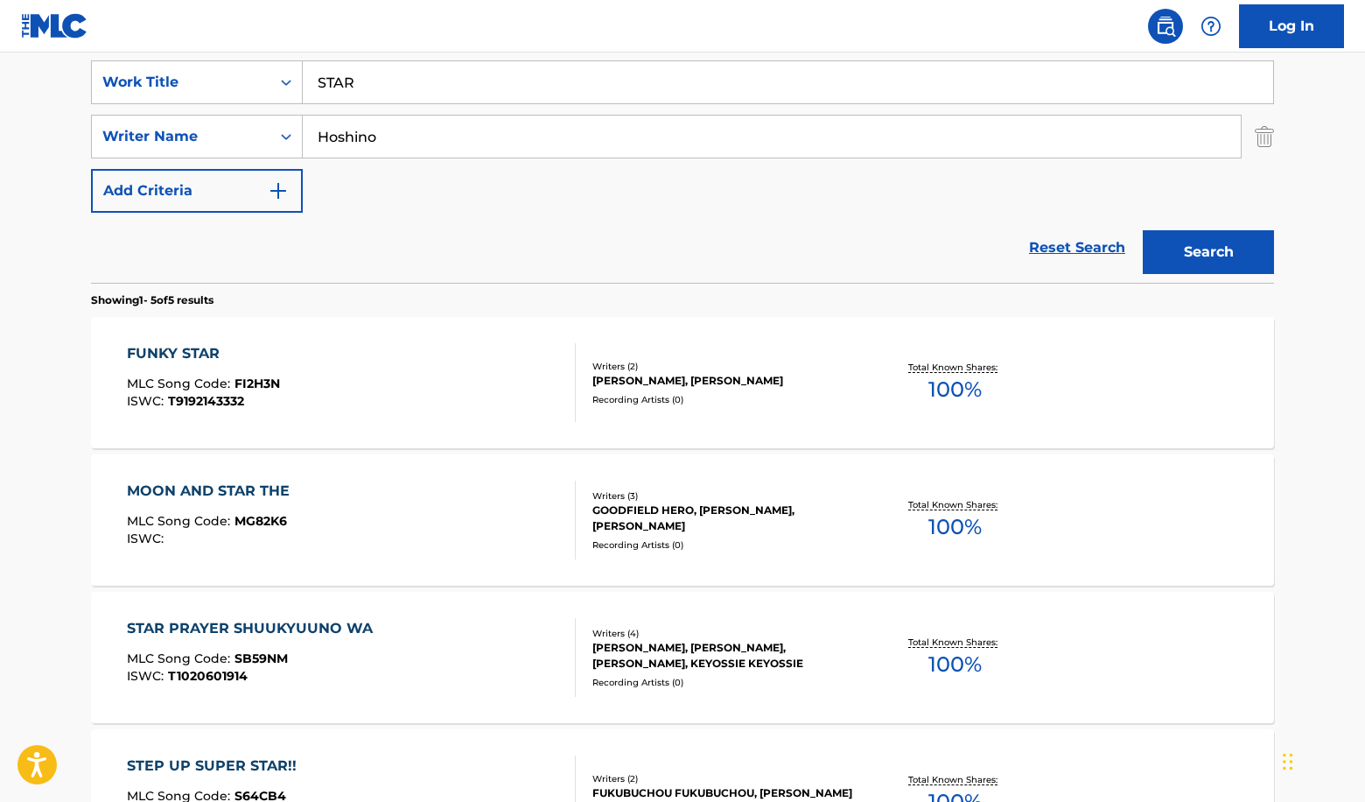
scroll to position [0, 0]
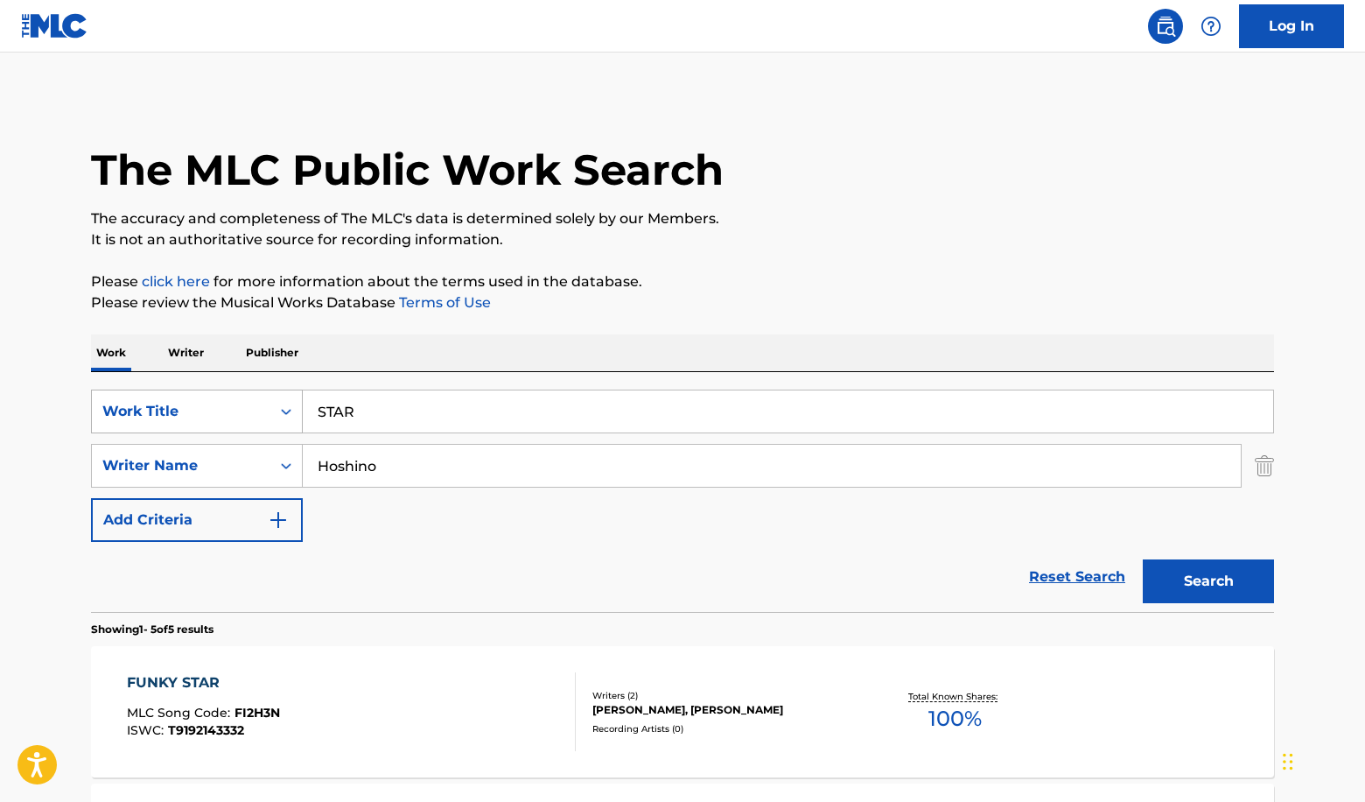
drag, startPoint x: 396, startPoint y: 414, endPoint x: 228, endPoint y: 414, distance: 168.0
click at [228, 414] on div "SearchWithCriteria74ab5380-c17e-4be4-b4dc-2c856f4bd3bd Work Title STAR" at bounding box center [682, 411] width 1183 height 44
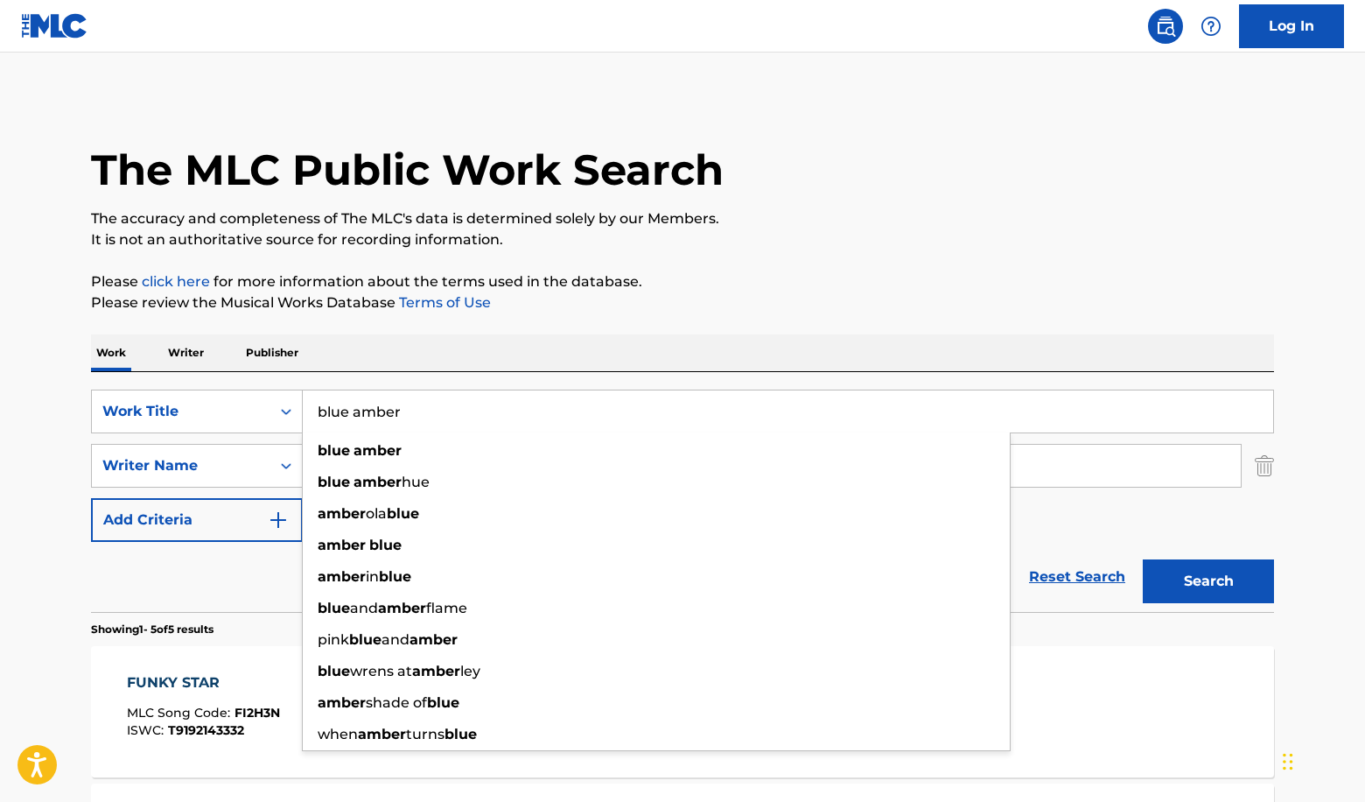
type input "blue amber"
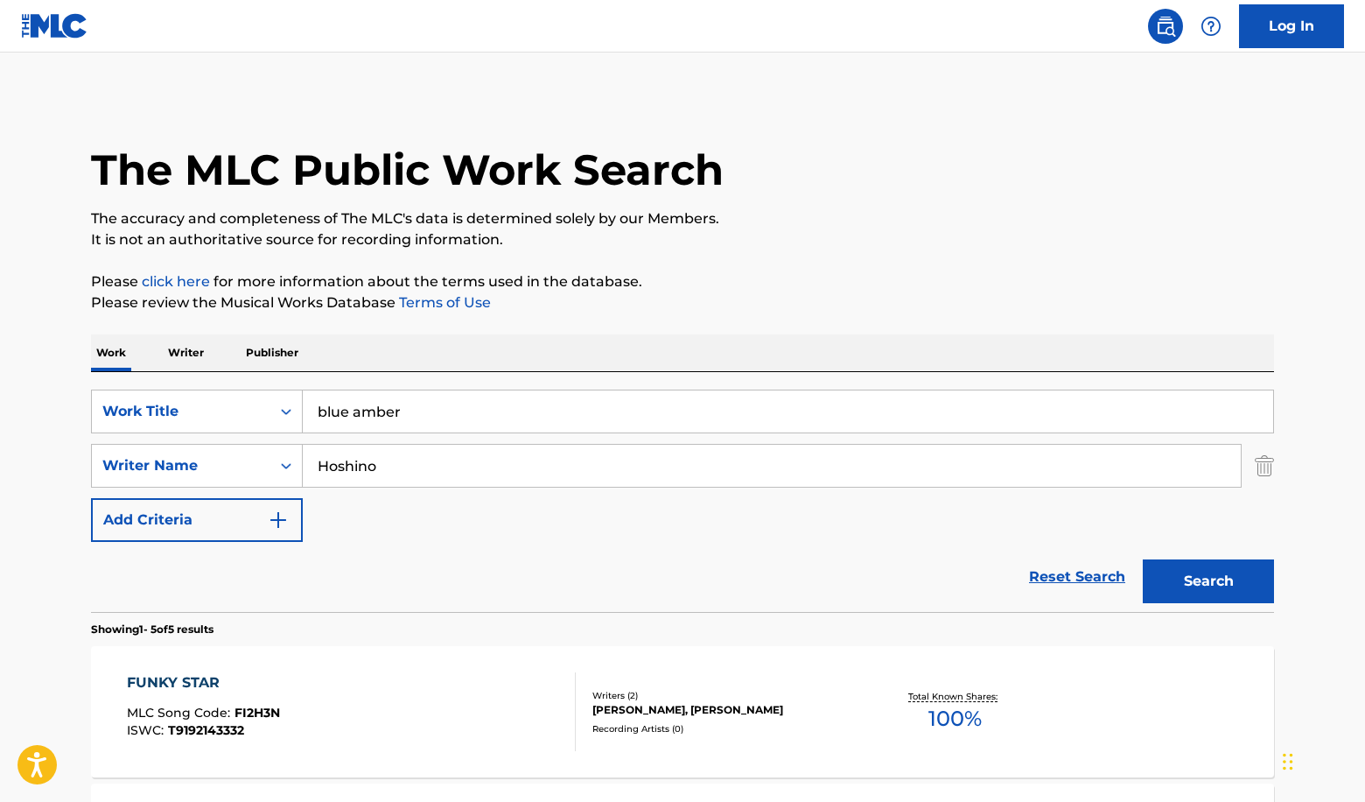
click at [676, 335] on div "Work Writer Publisher" at bounding box center [682, 352] width 1183 height 37
drag, startPoint x: 388, startPoint y: 473, endPoint x: 172, endPoint y: 446, distance: 217.7
click at [174, 446] on div "SearchWithCriteria3b27c02d-04cd-4839-aa4f-99ed0d9c27b9 Writer Name [PERSON_NAME]" at bounding box center [682, 466] width 1183 height 44
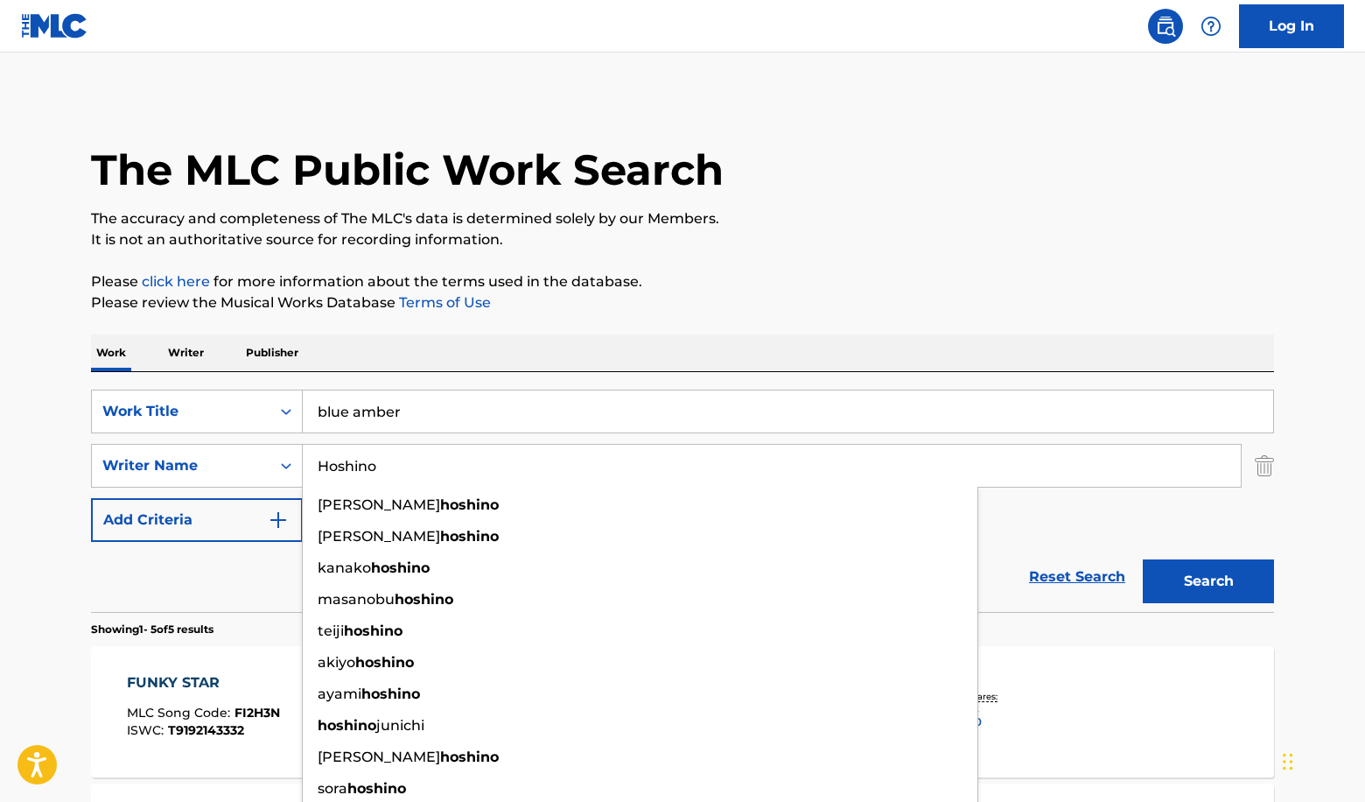
paste input "[PERSON_NAME]"
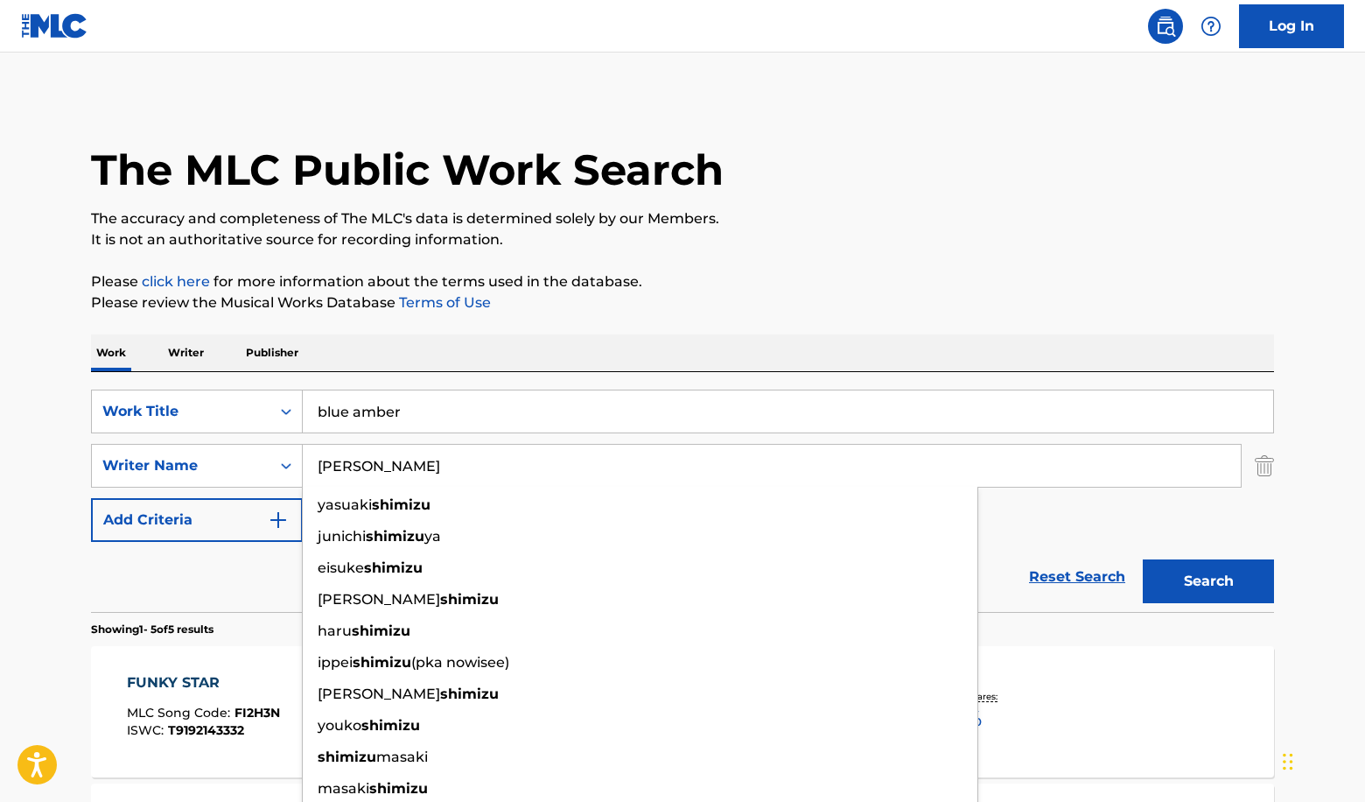
type input "[PERSON_NAME]"
click at [1143, 559] on button "Search" at bounding box center [1208, 581] width 131 height 44
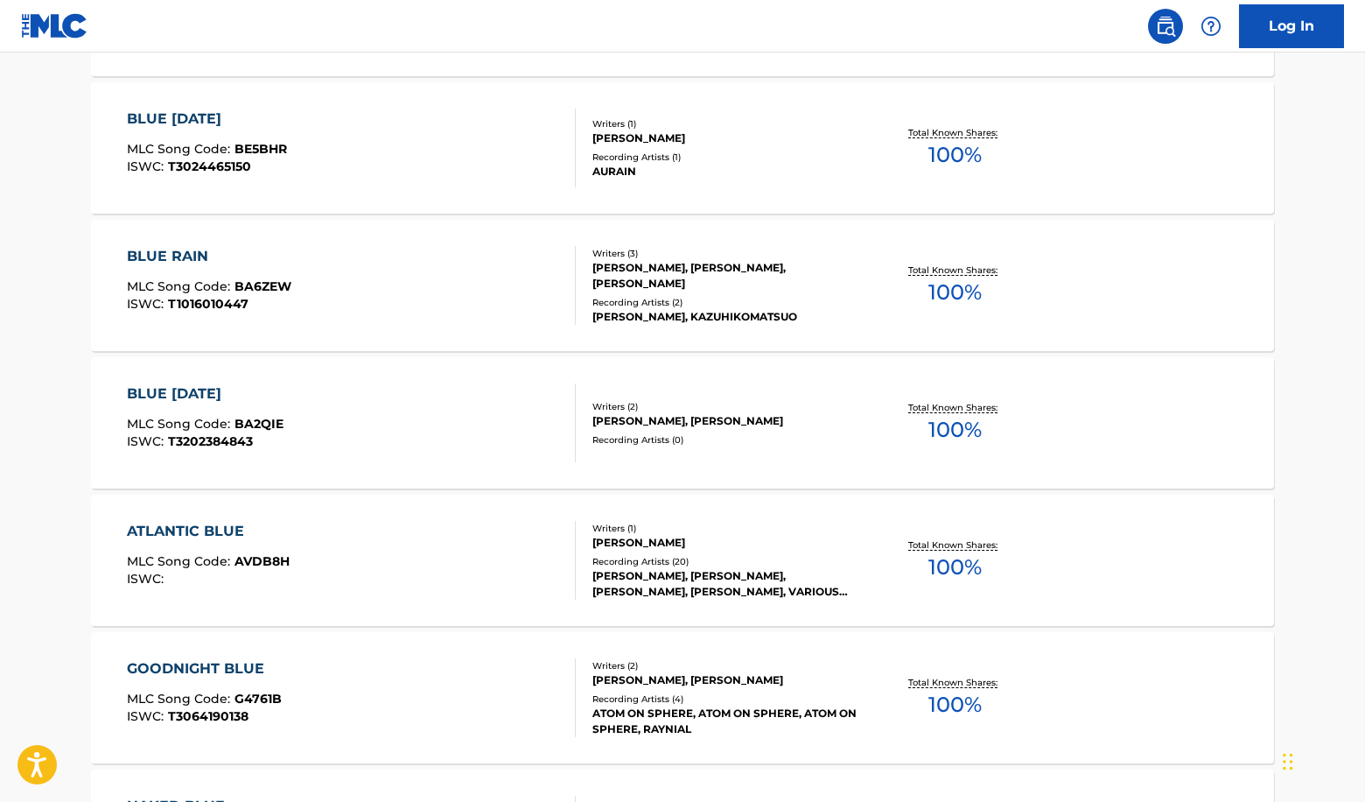
scroll to position [959, 0]
